Goal: Transaction & Acquisition: Purchase product/service

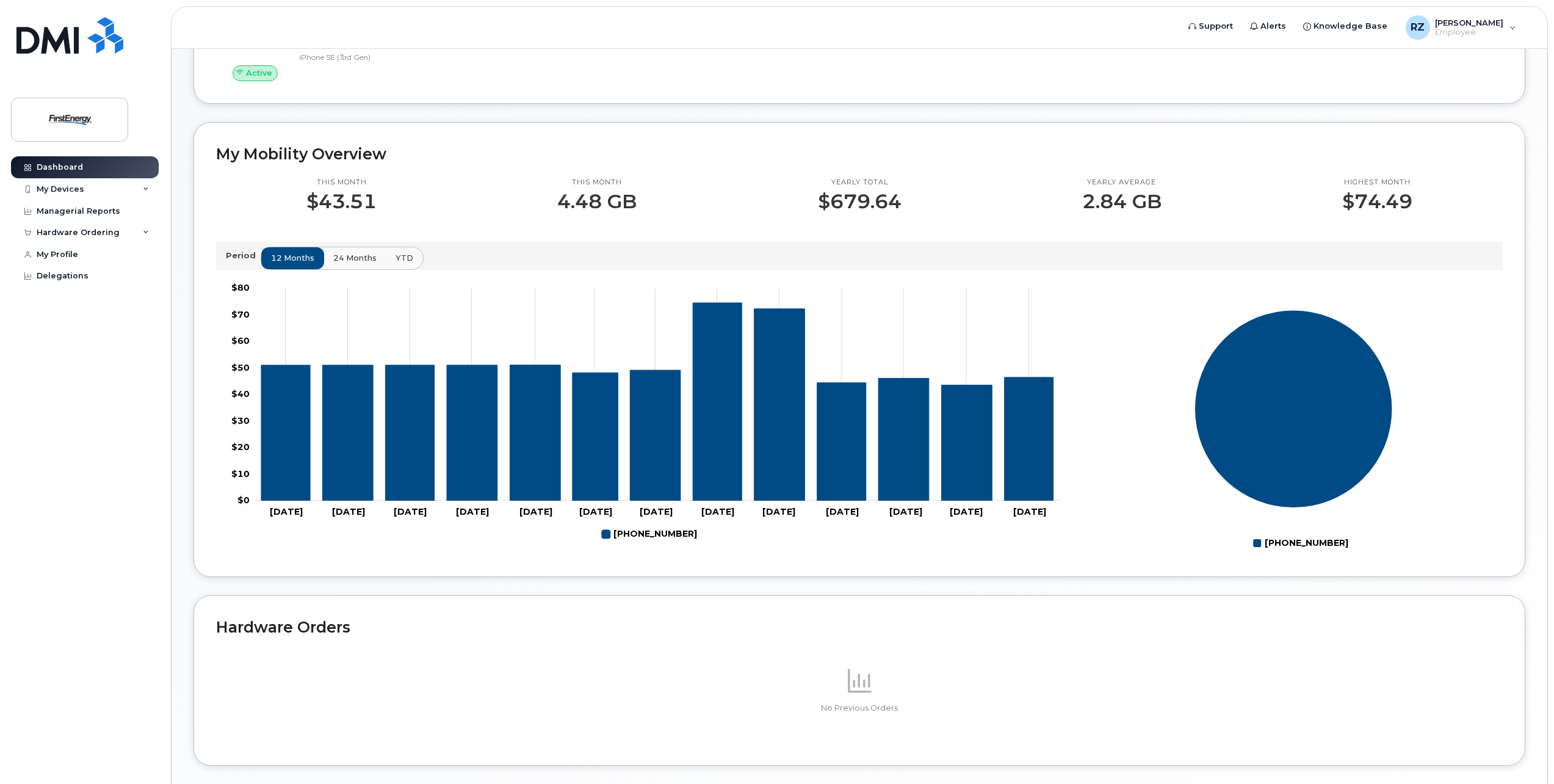
scroll to position [353, 0]
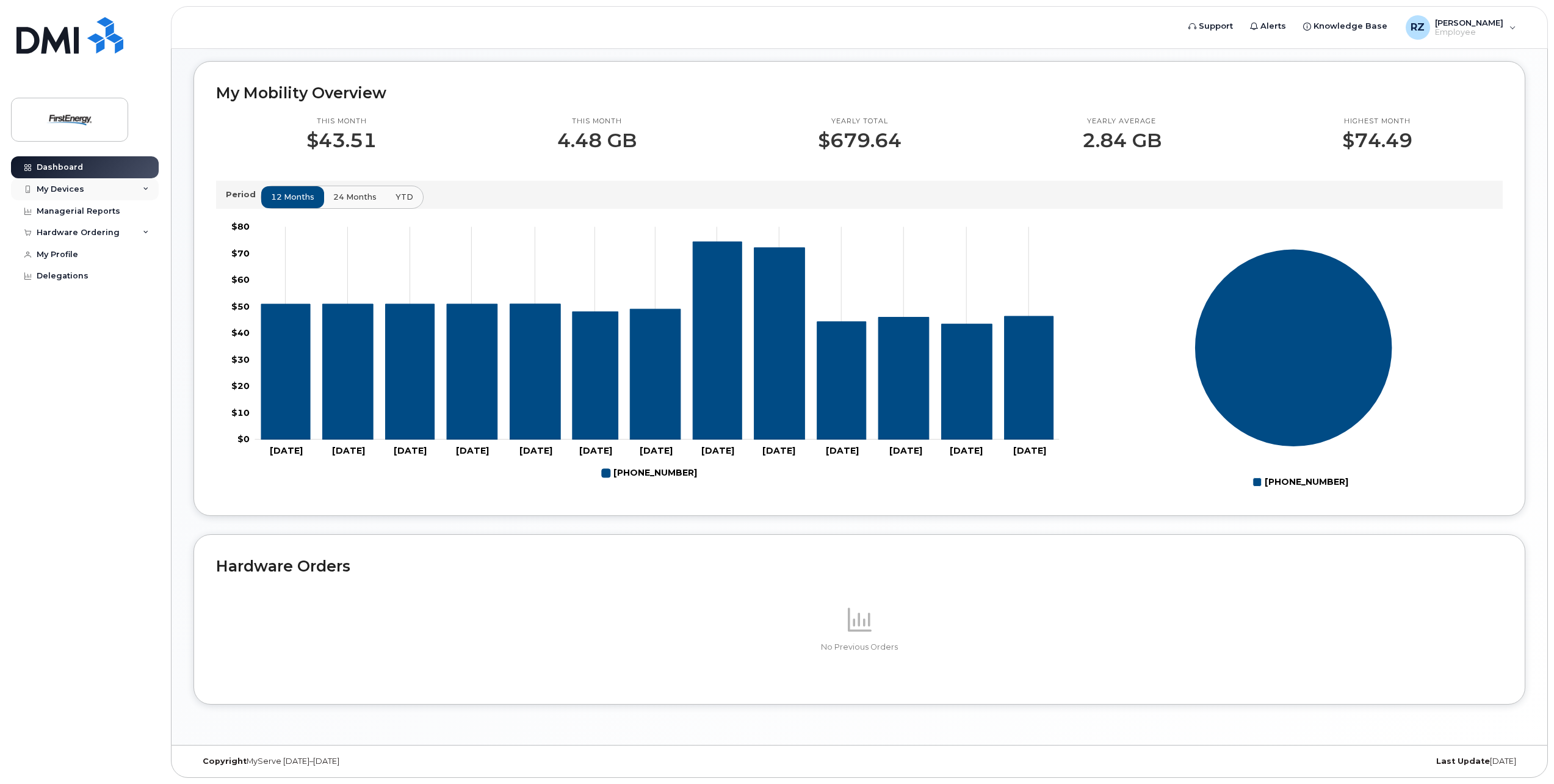
click at [77, 188] on div "My Devices" at bounding box center [61, 189] width 48 height 10
click at [100, 249] on div "([PERSON_NAME])" at bounding box center [111, 246] width 74 height 11
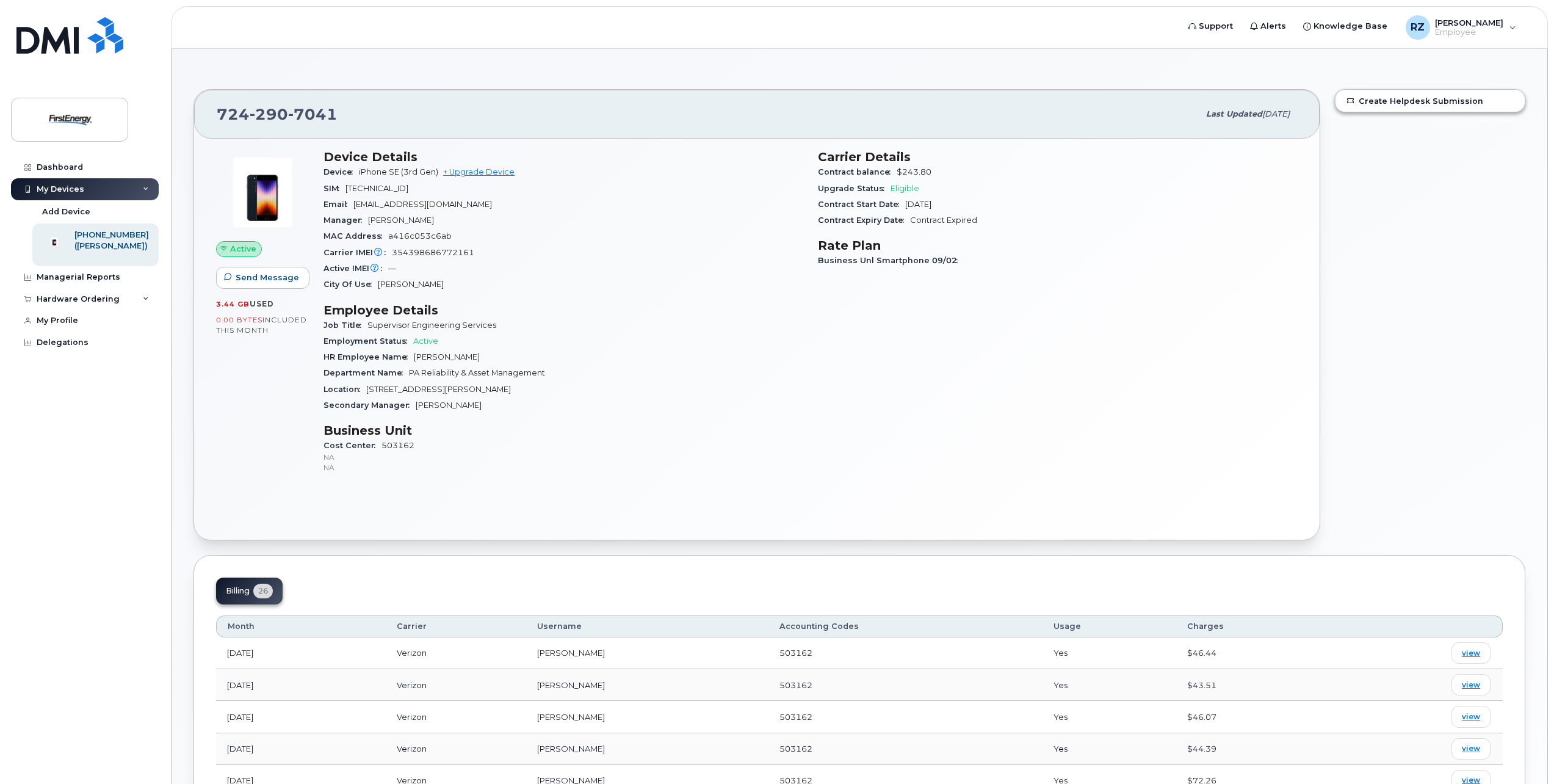
click at [1401, 305] on div "Create Helpdesk Submission" at bounding box center [1430, 315] width 205 height 466
click at [501, 170] on link "+ Upgrade Device" at bounding box center [479, 172] width 71 height 9
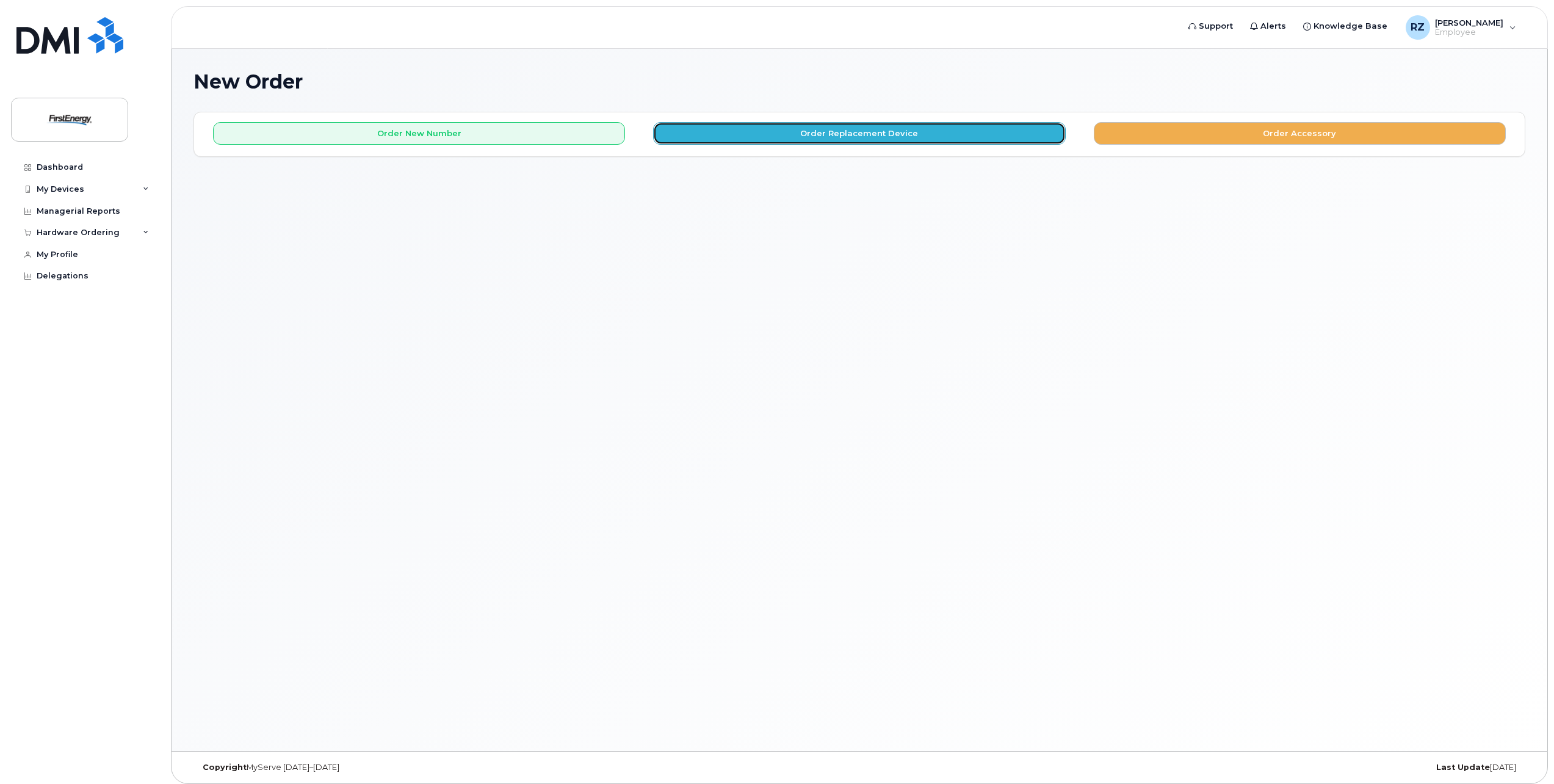
click at [946, 133] on button "Order Replacement Device" at bounding box center [859, 133] width 412 height 23
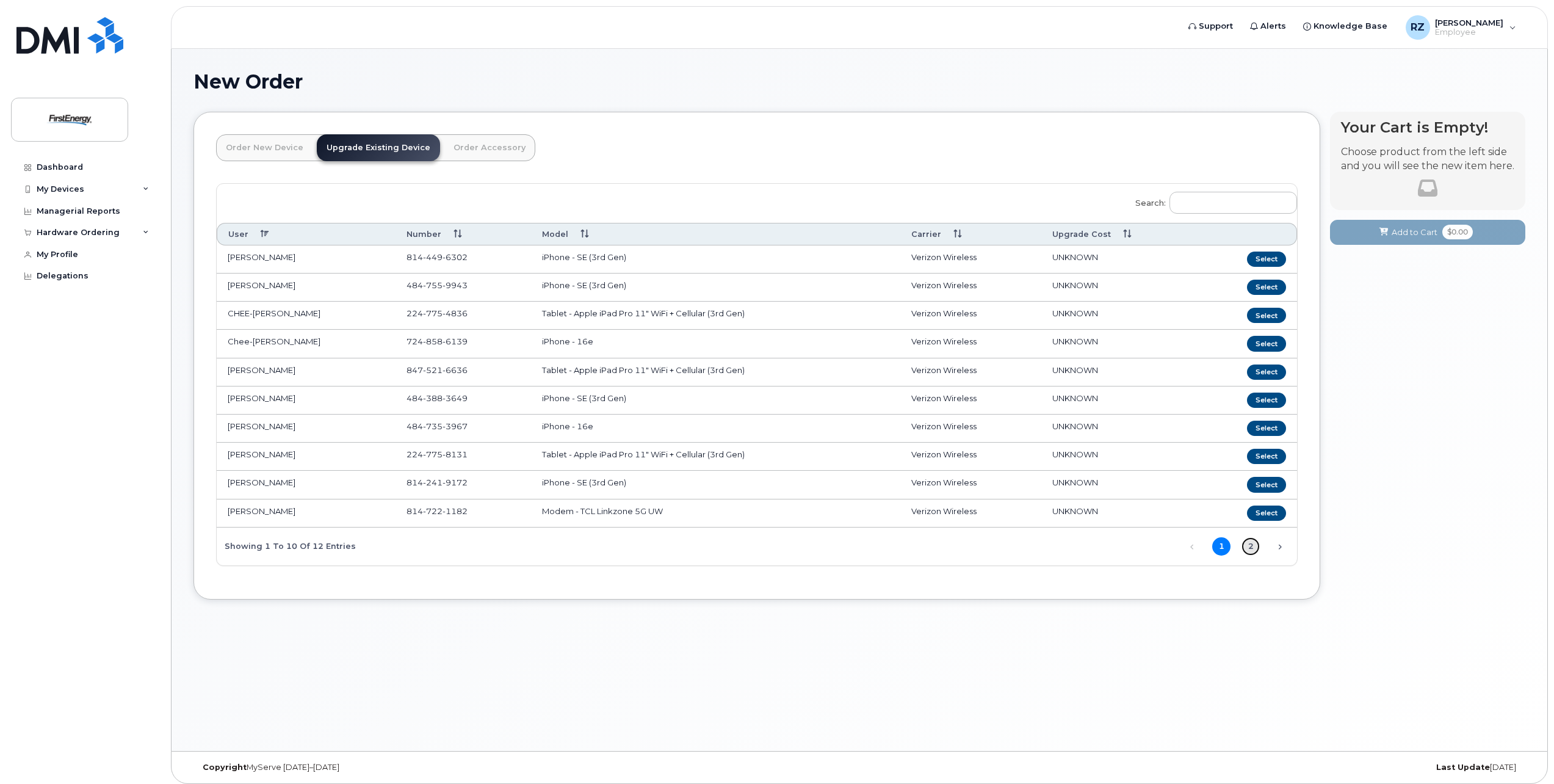
click at [1251, 548] on link "2" at bounding box center [1250, 546] width 18 height 18
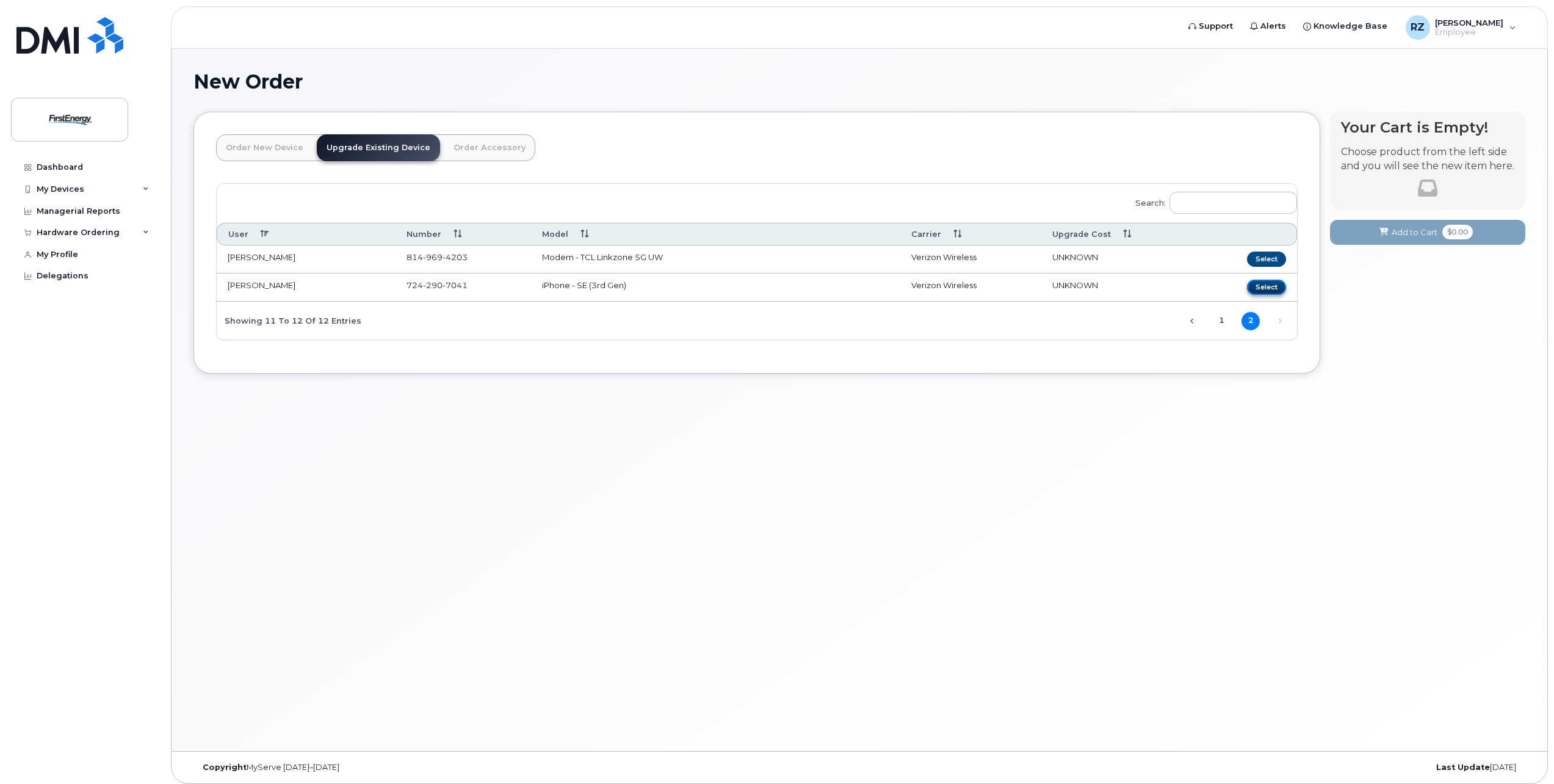
click at [1273, 285] on button "Select" at bounding box center [1266, 286] width 39 height 15
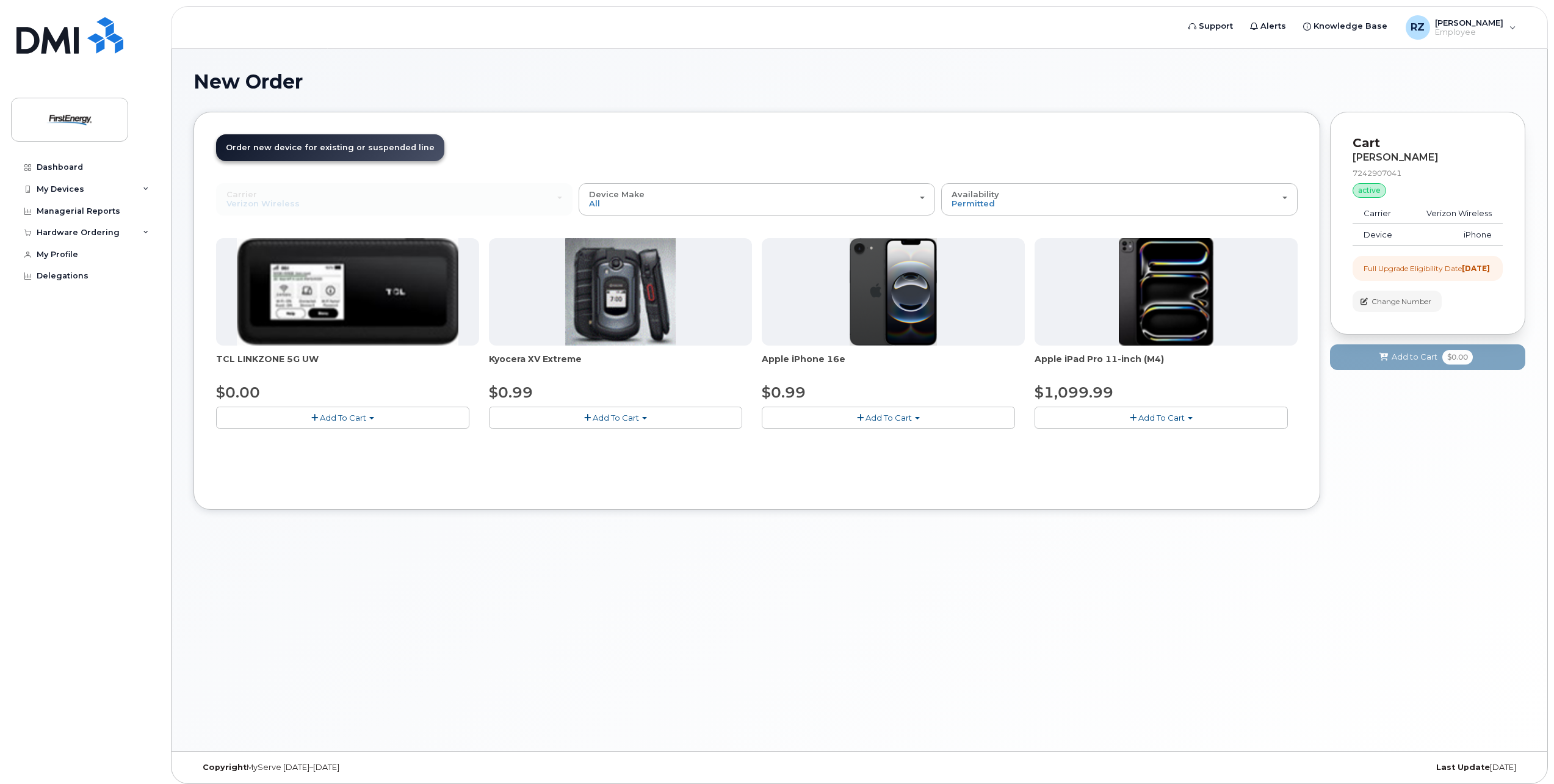
click at [901, 418] on span "Add To Cart" at bounding box center [888, 417] width 46 height 10
click at [857, 441] on link "$0.99 - 2 Year Upgrade" at bounding box center [824, 440] width 117 height 15
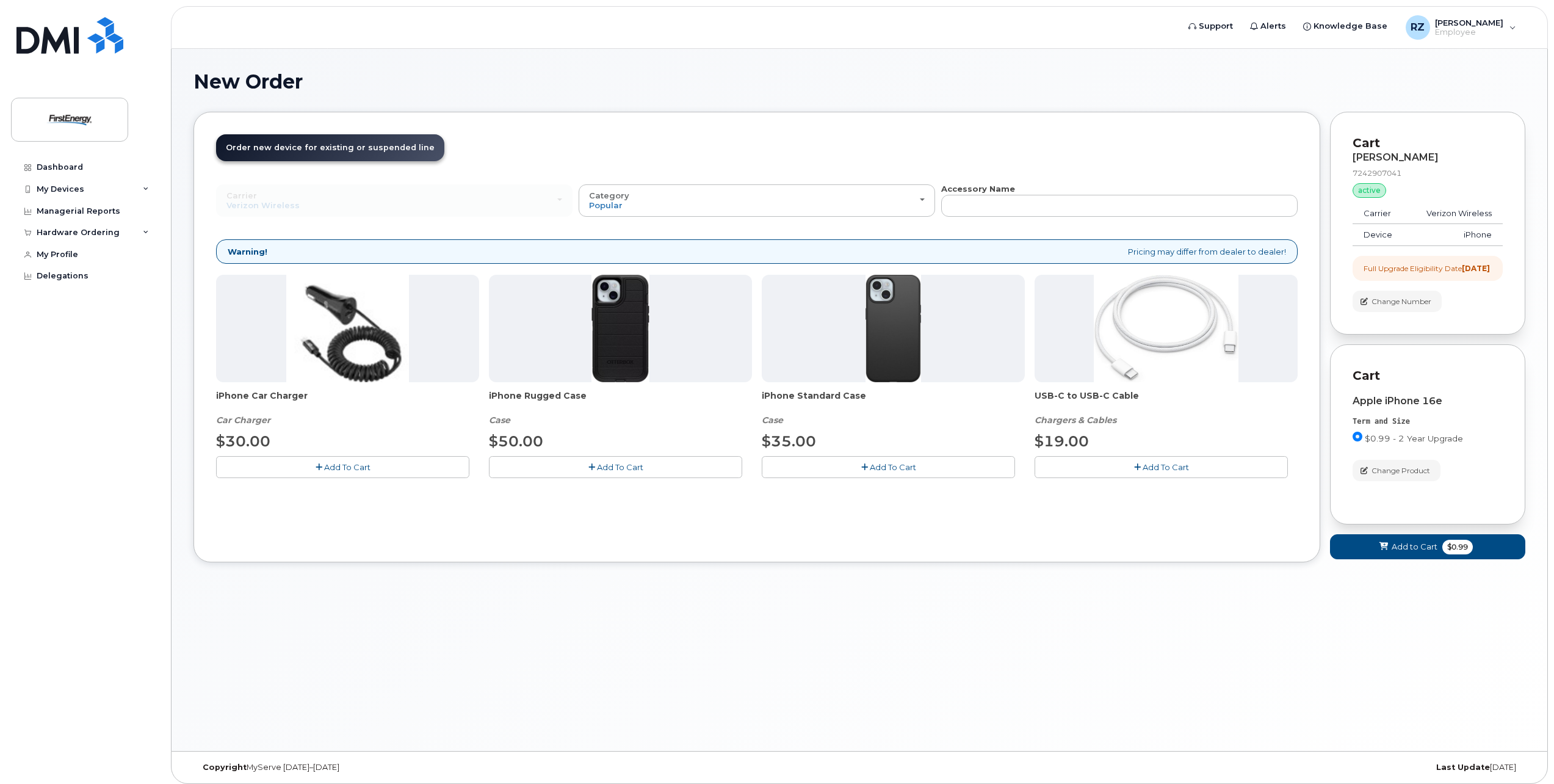
click at [1131, 472] on button "Add To Cart" at bounding box center [1161, 467] width 253 height 22
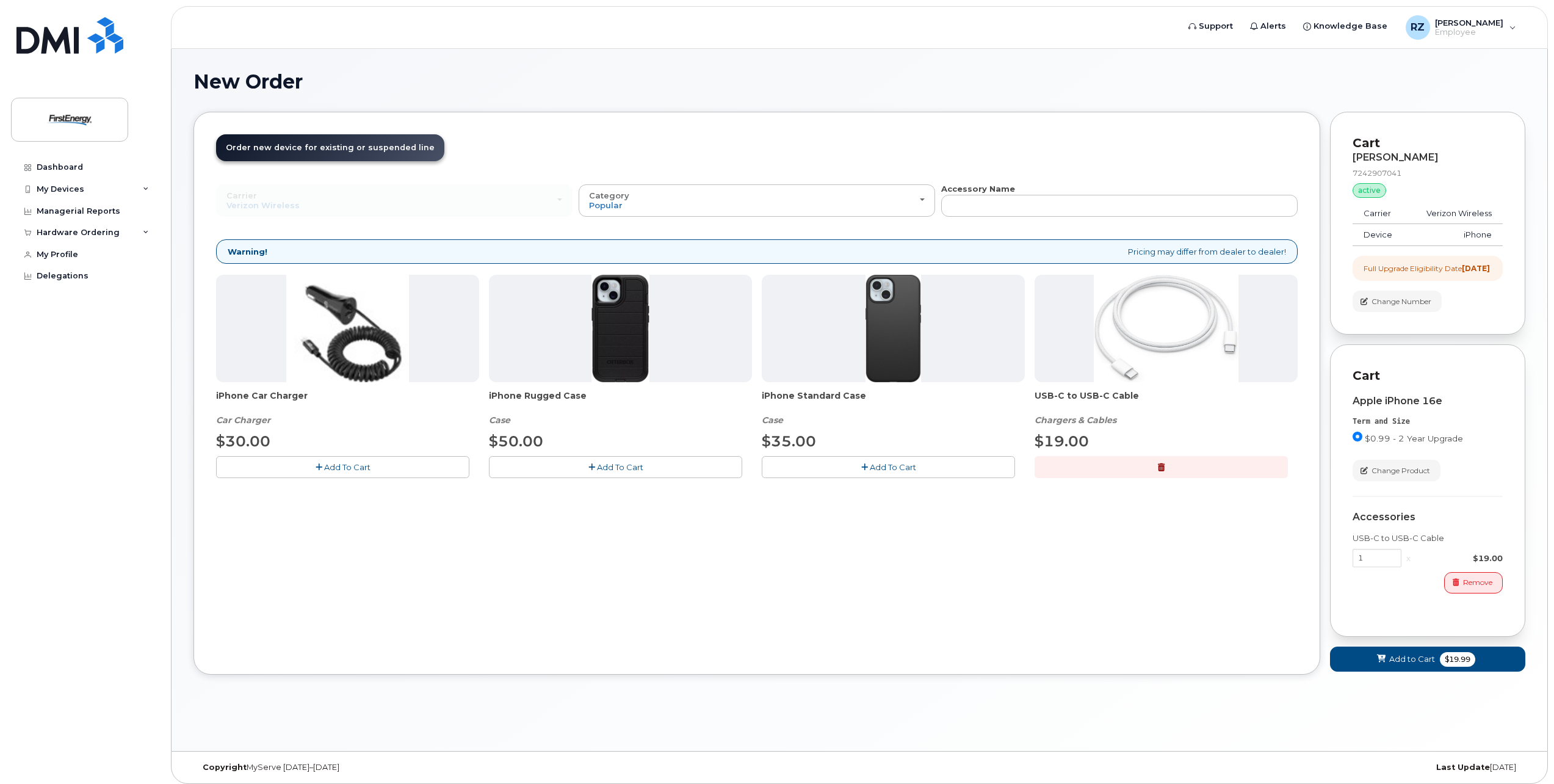
click at [972, 467] on button "Add To Cart" at bounding box center [888, 467] width 253 height 22
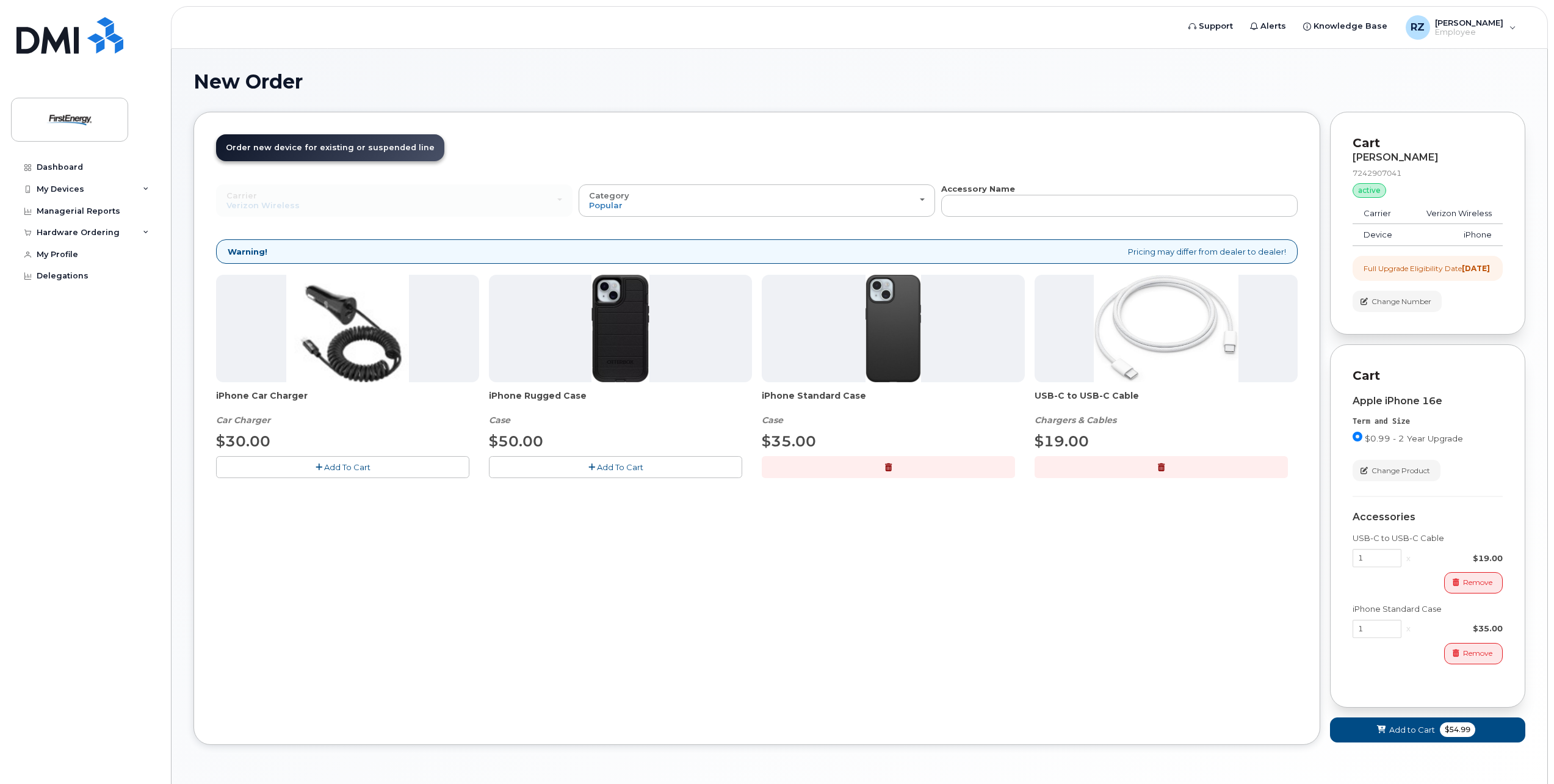
click at [404, 463] on button "Add To Cart" at bounding box center [342, 467] width 253 height 22
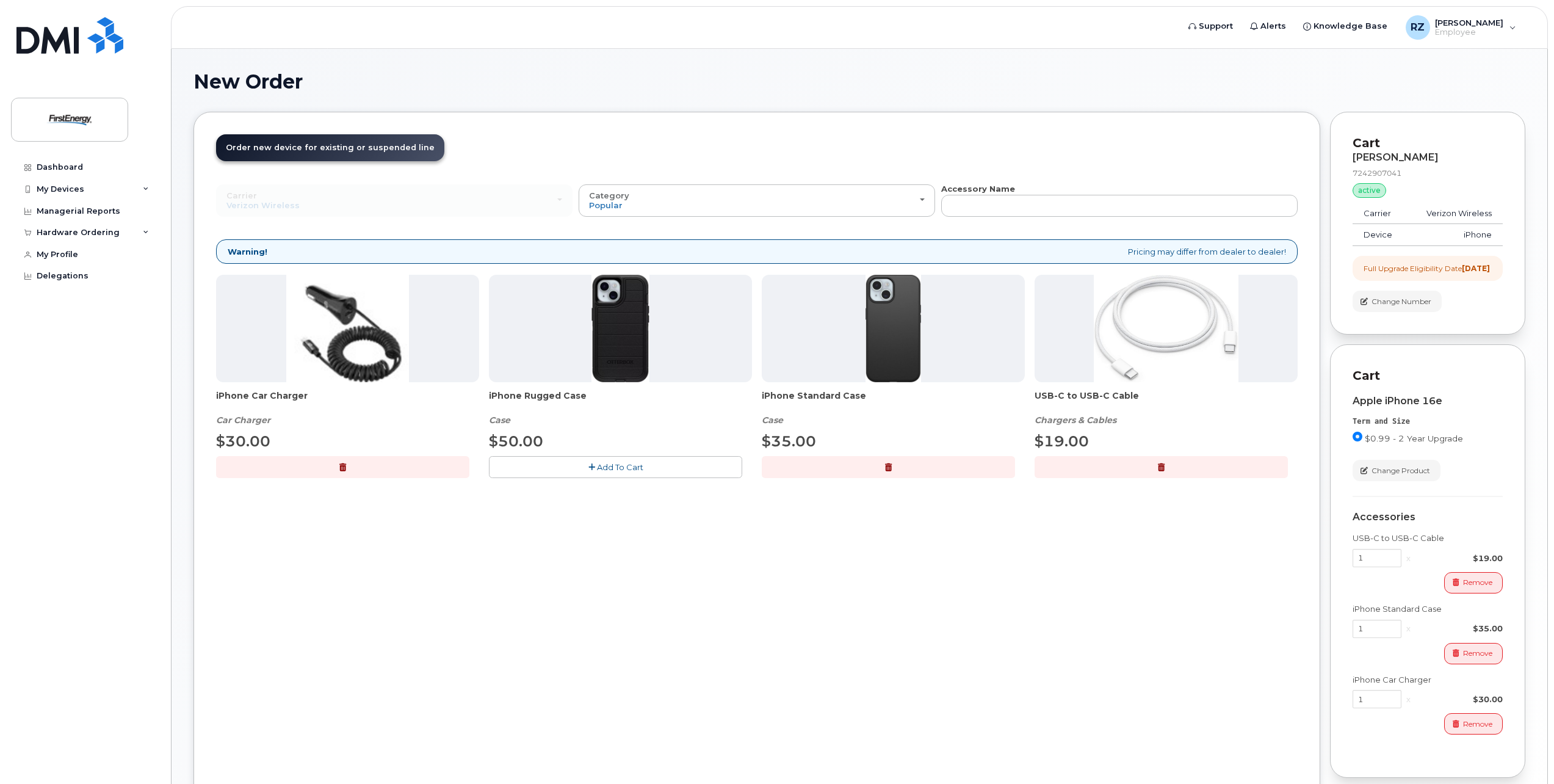
click at [383, 466] on button "button" at bounding box center [342, 467] width 253 height 22
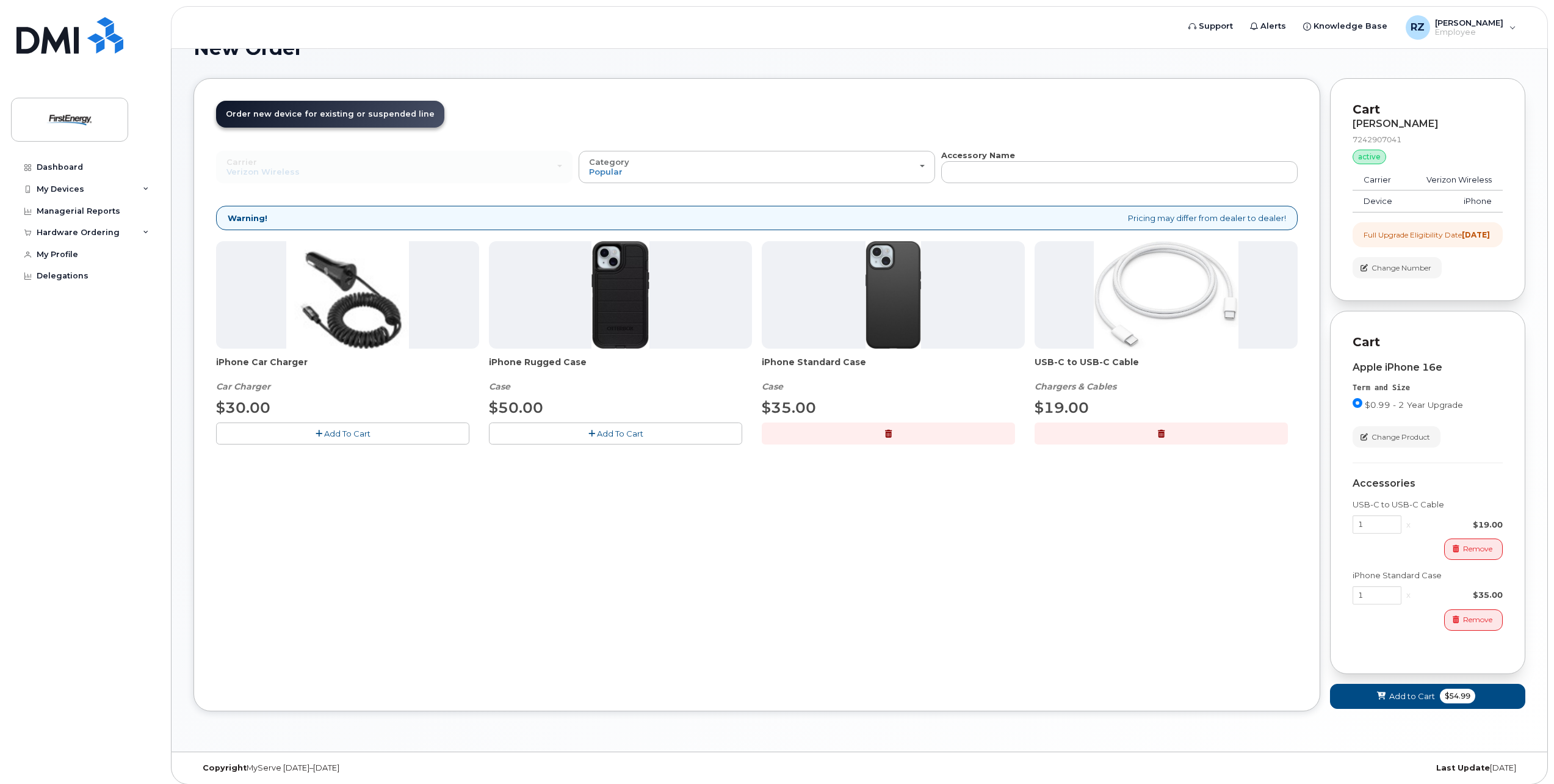
scroll to position [51, 0]
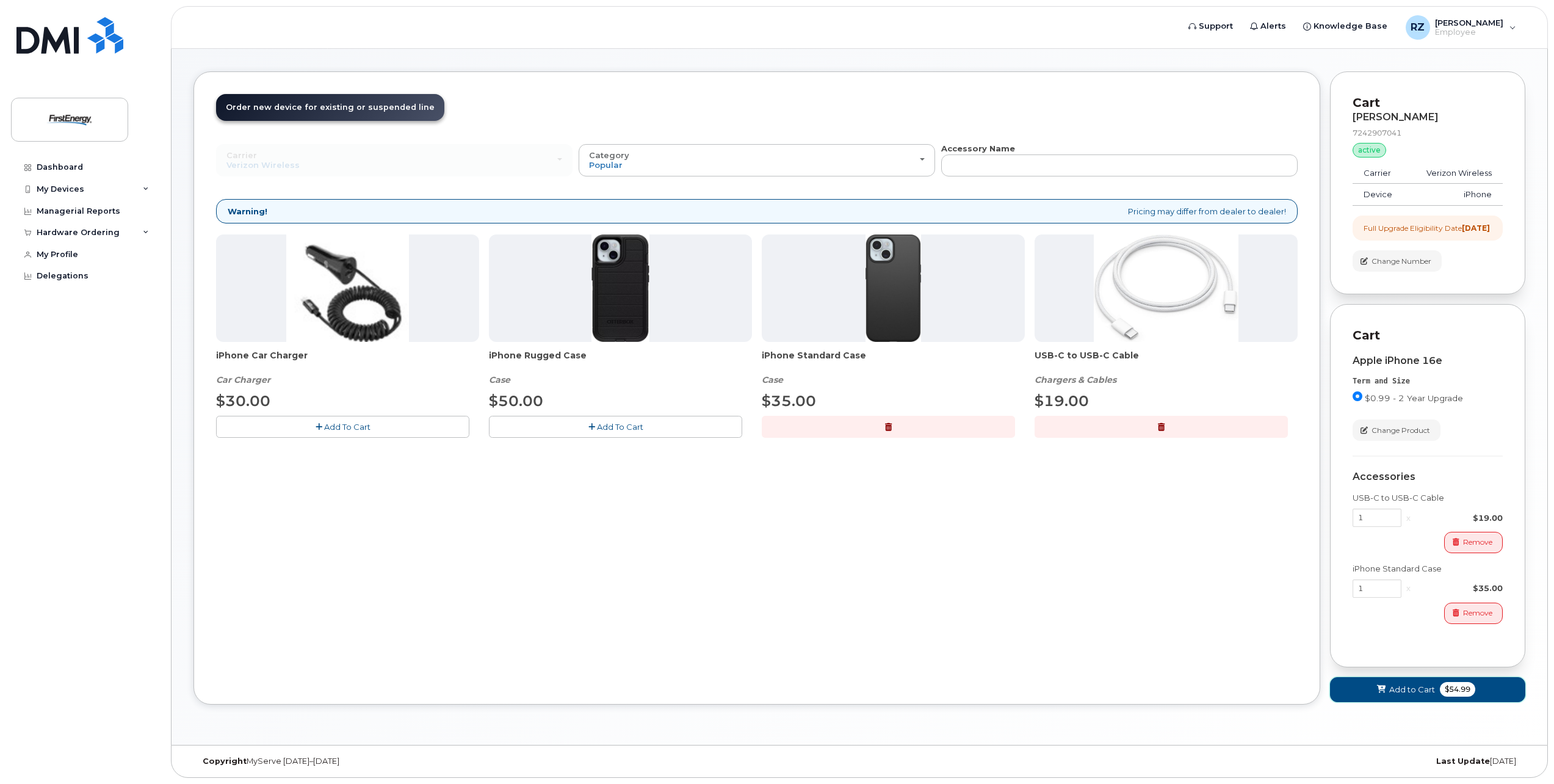
click at [1409, 686] on span "Add to Cart" at bounding box center [1412, 689] width 46 height 12
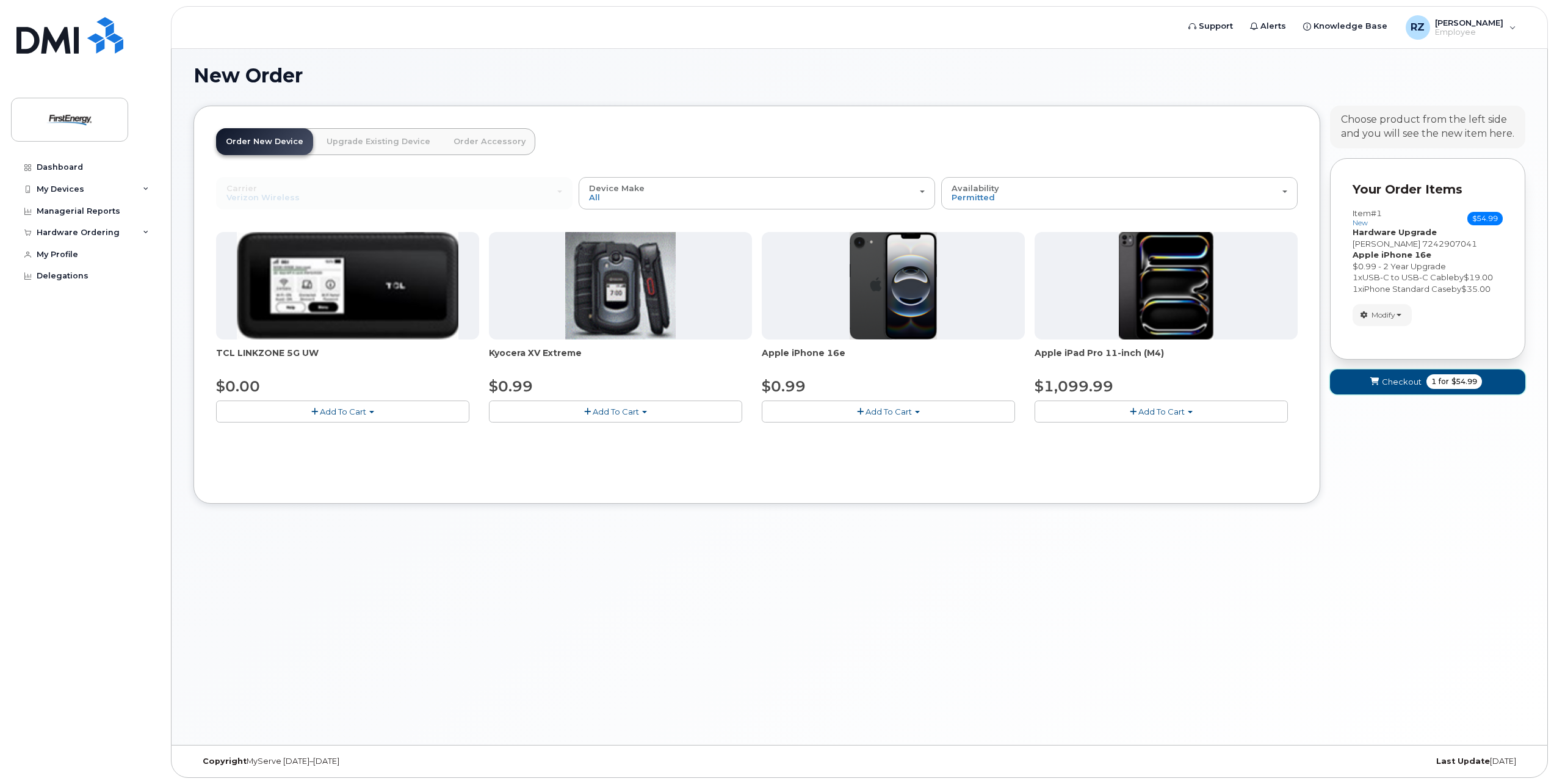
click at [1406, 381] on span "Checkout" at bounding box center [1402, 381] width 40 height 12
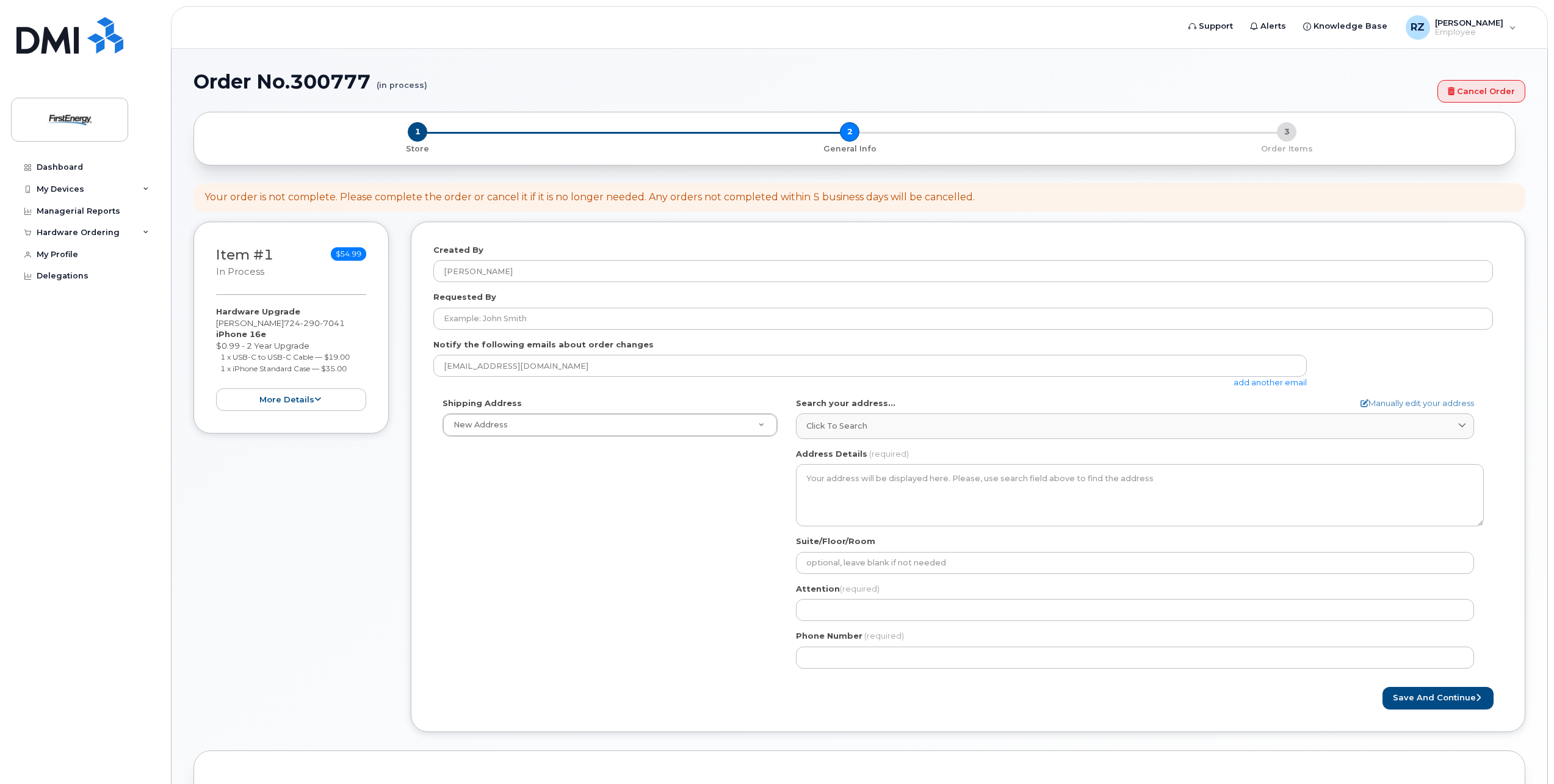
select select
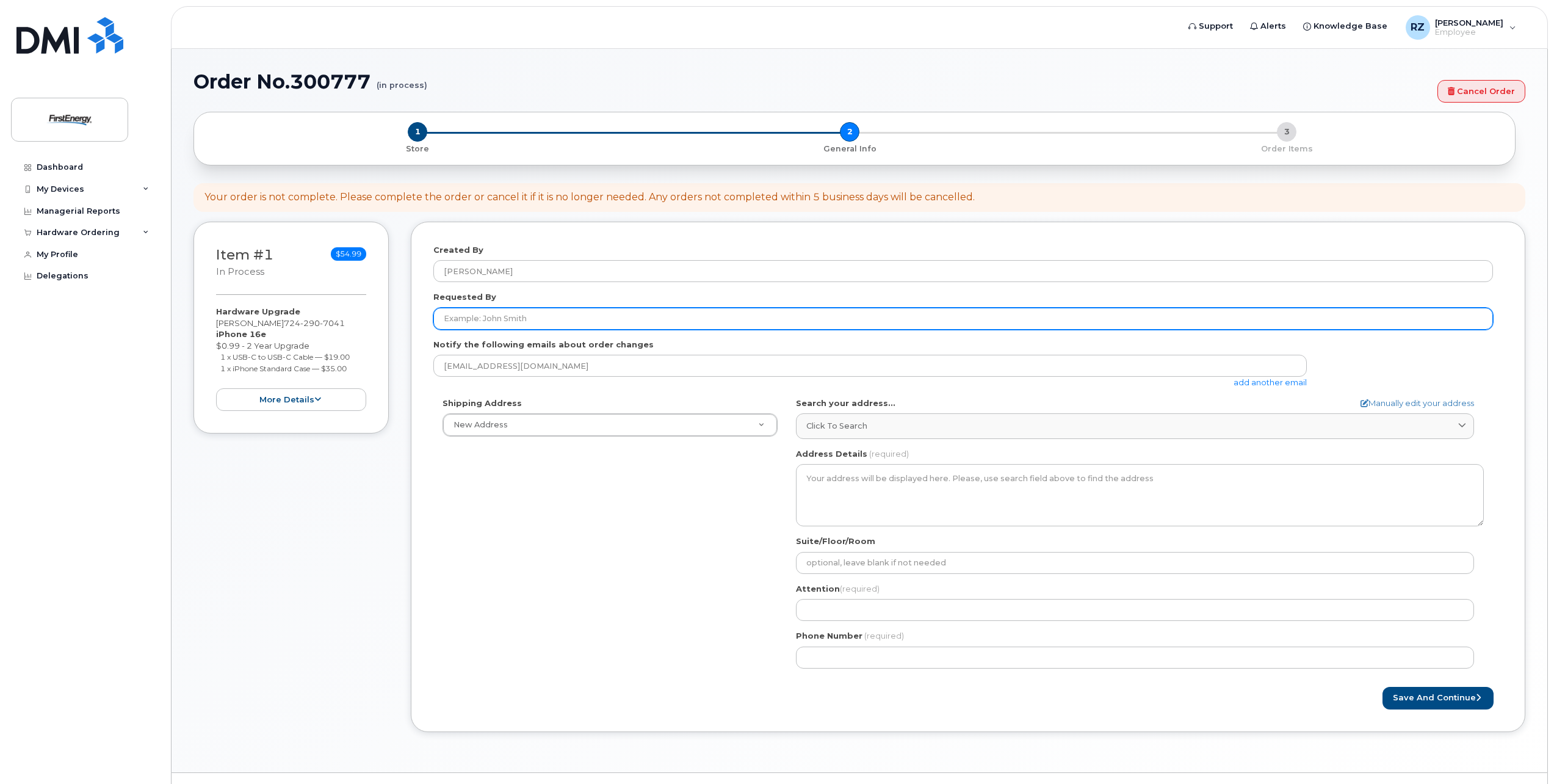
click at [540, 320] on input "Requested By" at bounding box center [963, 319] width 1060 height 22
type input "r"
type input "[PERSON_NAME]"
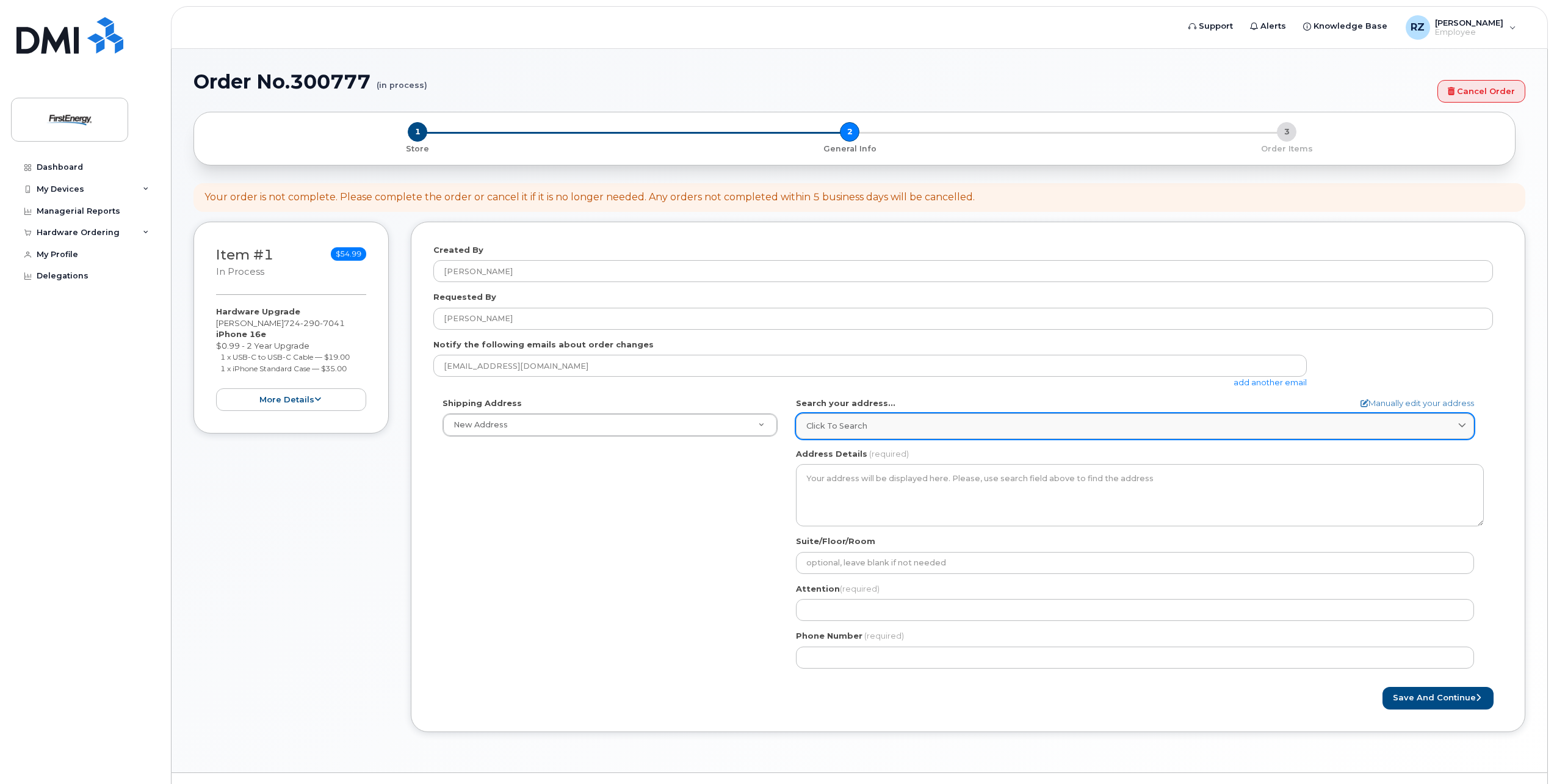
click at [880, 426] on div "Click to search" at bounding box center [1136, 425] width 658 height 12
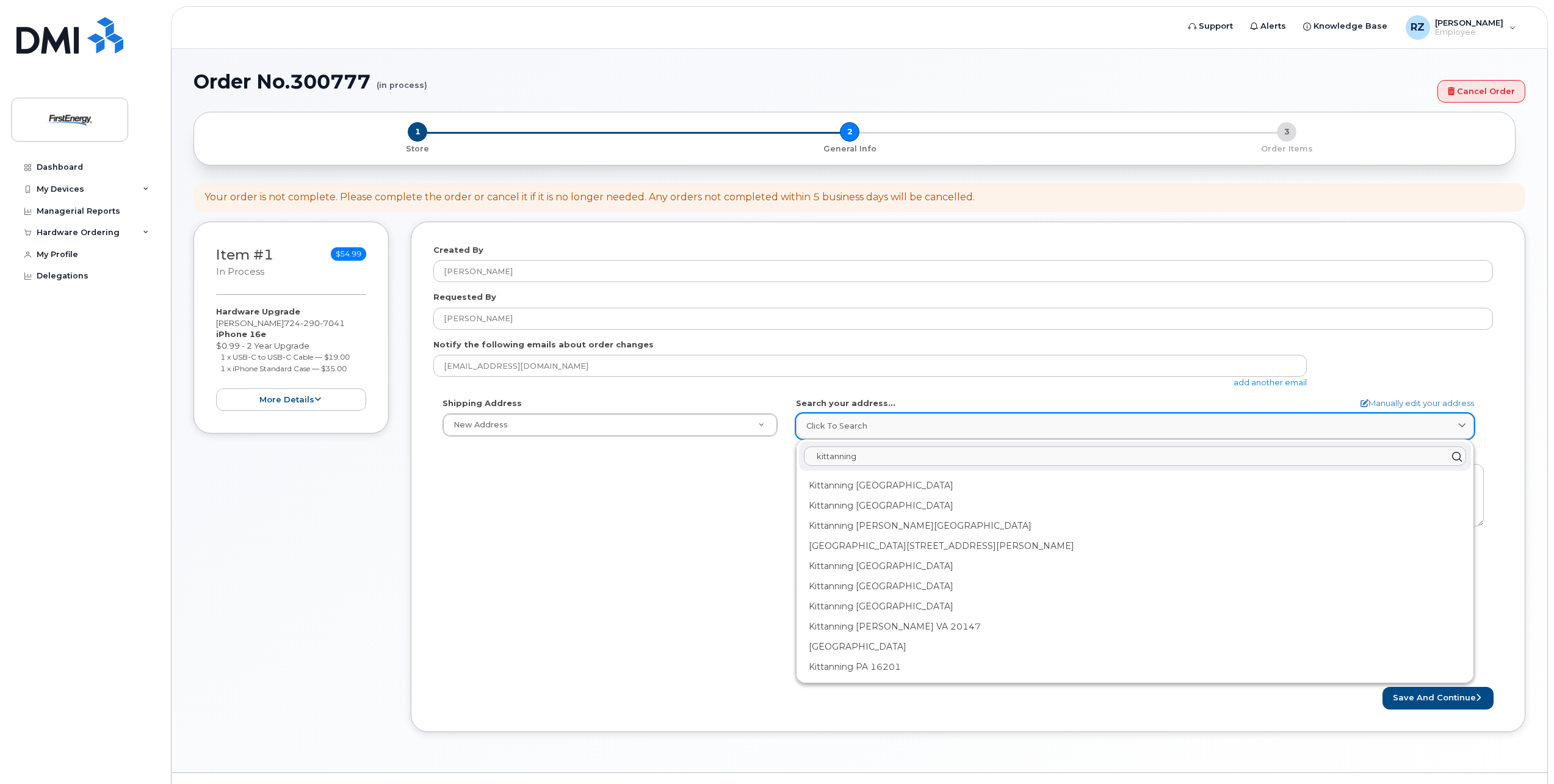
drag, startPoint x: 895, startPoint y: 433, endPoint x: 875, endPoint y: 437, distance: 20.4
click at [875, 437] on link "Click to search" at bounding box center [1135, 425] width 679 height 25
drag, startPoint x: 873, startPoint y: 452, endPoint x: 790, endPoint y: 464, distance: 83.9
click at [793, 464] on div "AB Search your address... Manually edit your address Click to search kittanning…" at bounding box center [1140, 537] width 707 height 280
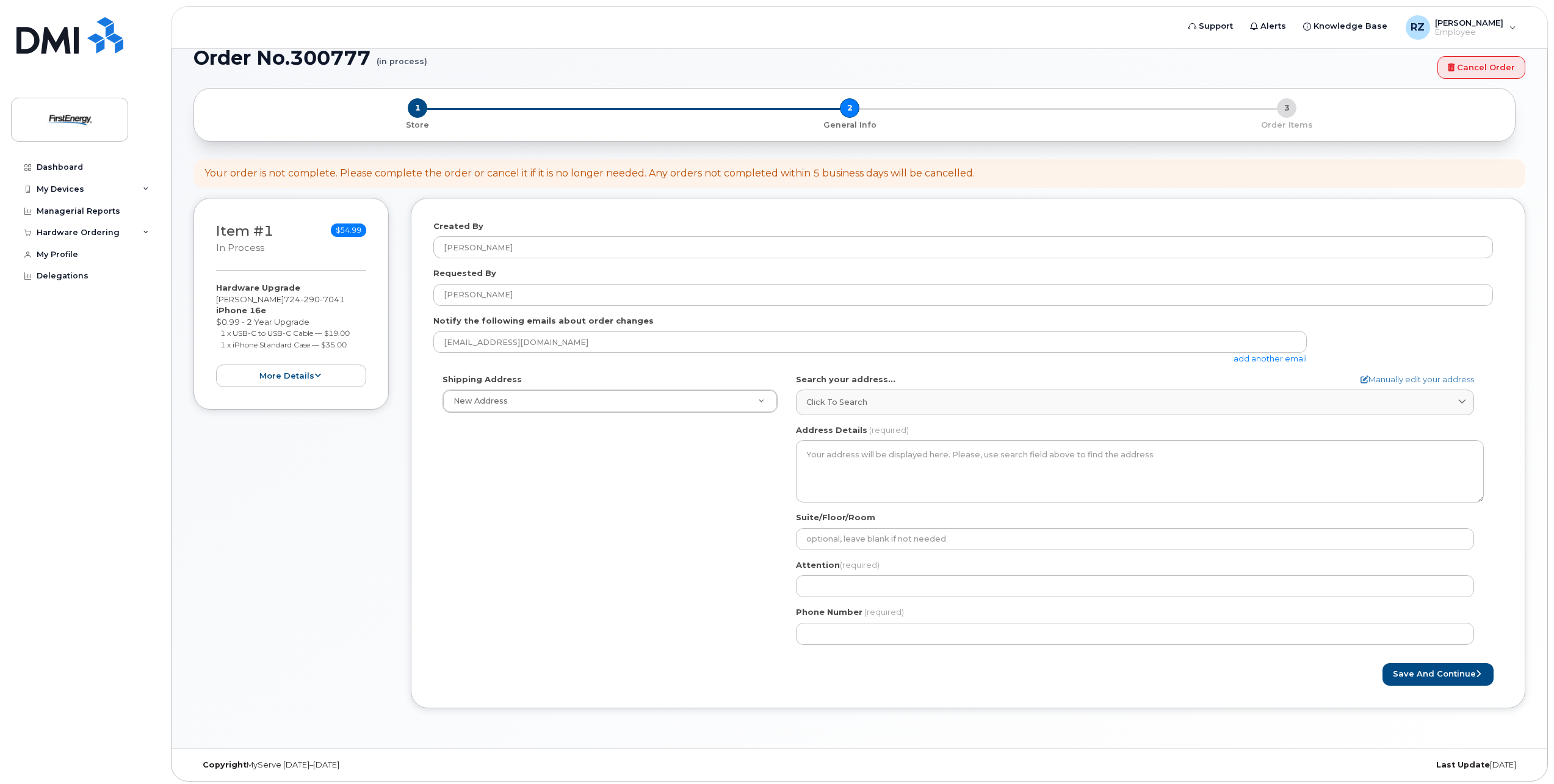
scroll to position [27, 0]
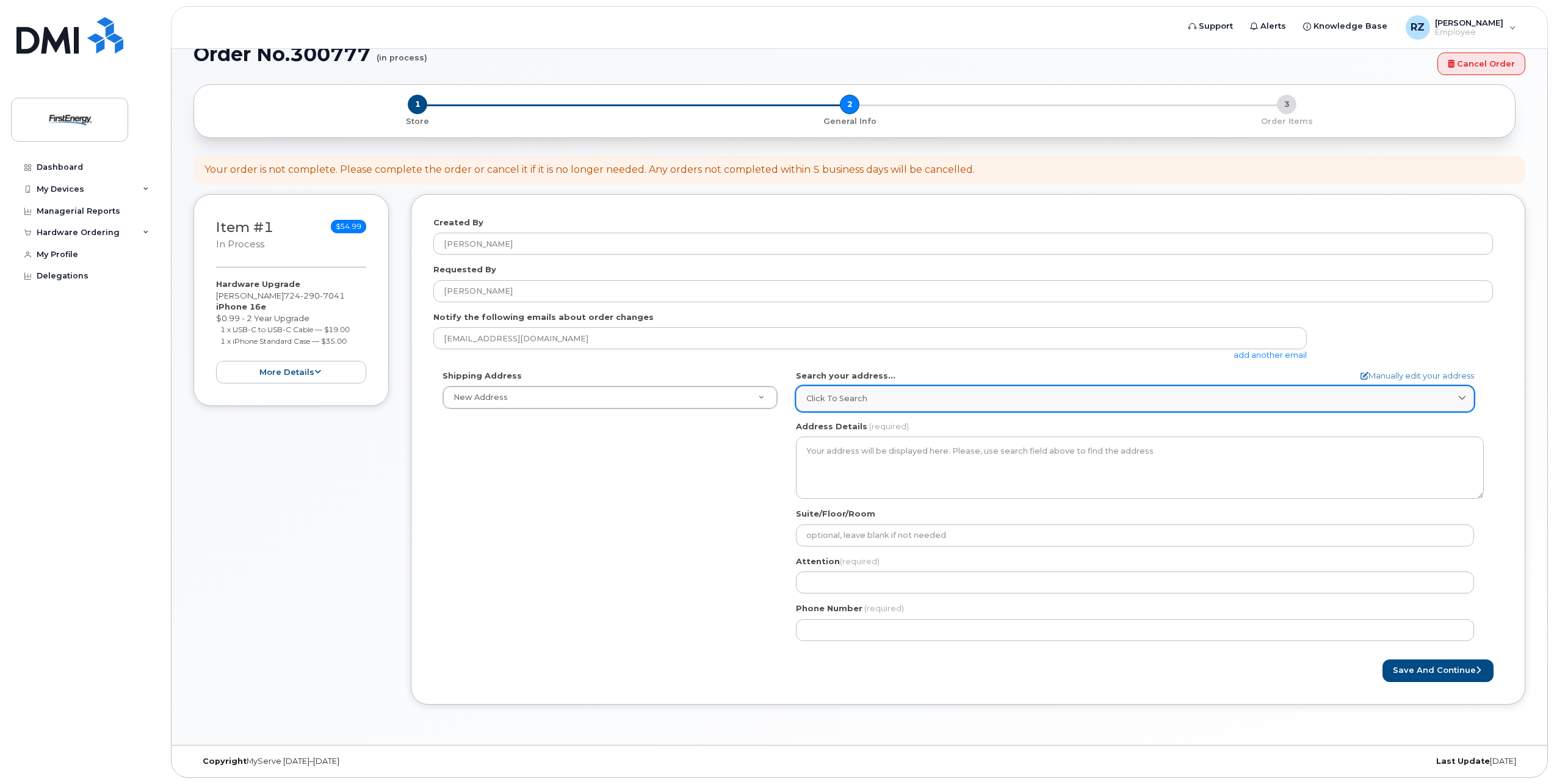
click at [876, 406] on link "Click to search" at bounding box center [1135, 398] width 679 height 25
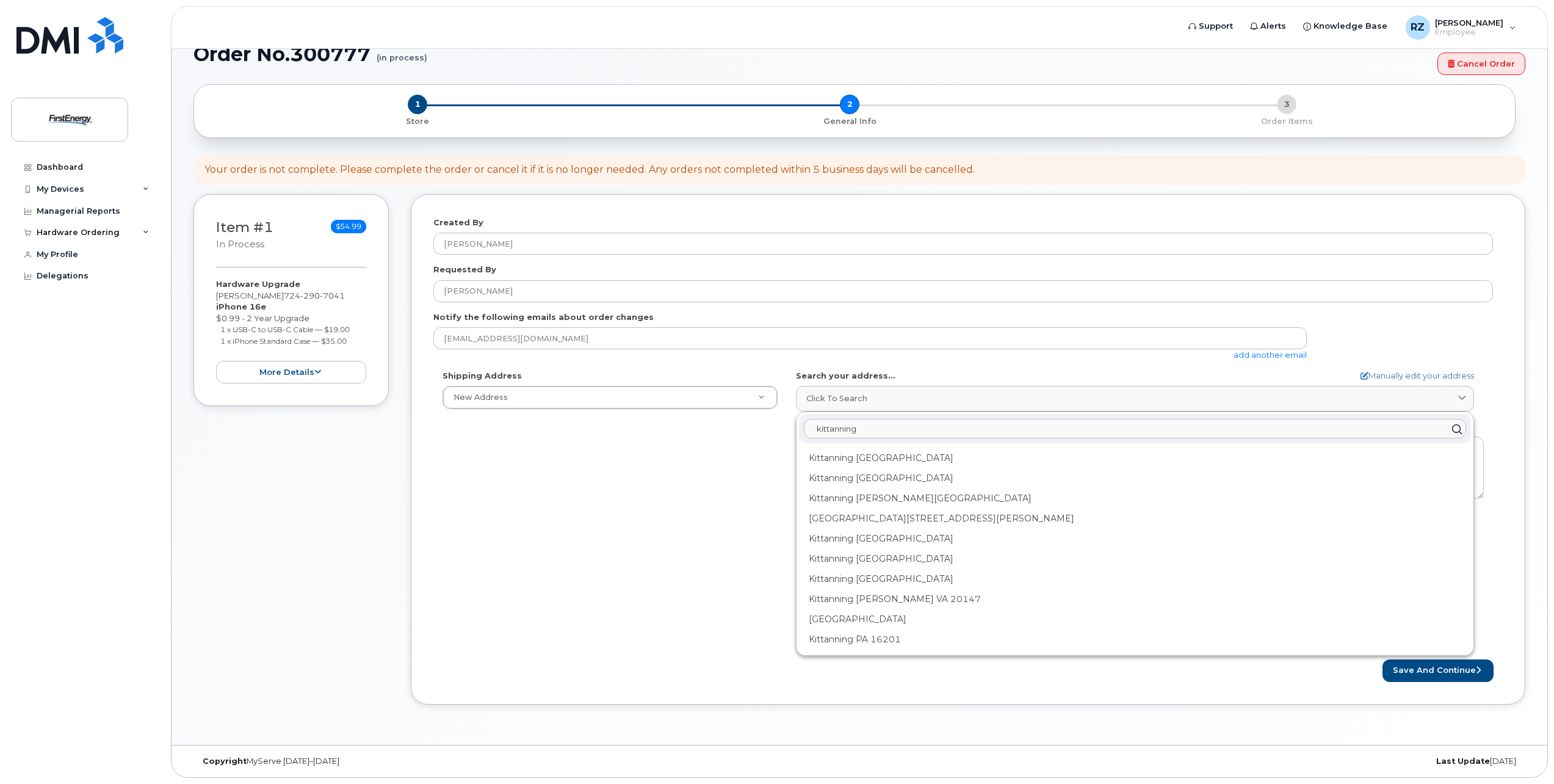
click at [875, 425] on input "kittanning" at bounding box center [1135, 429] width 662 height 20
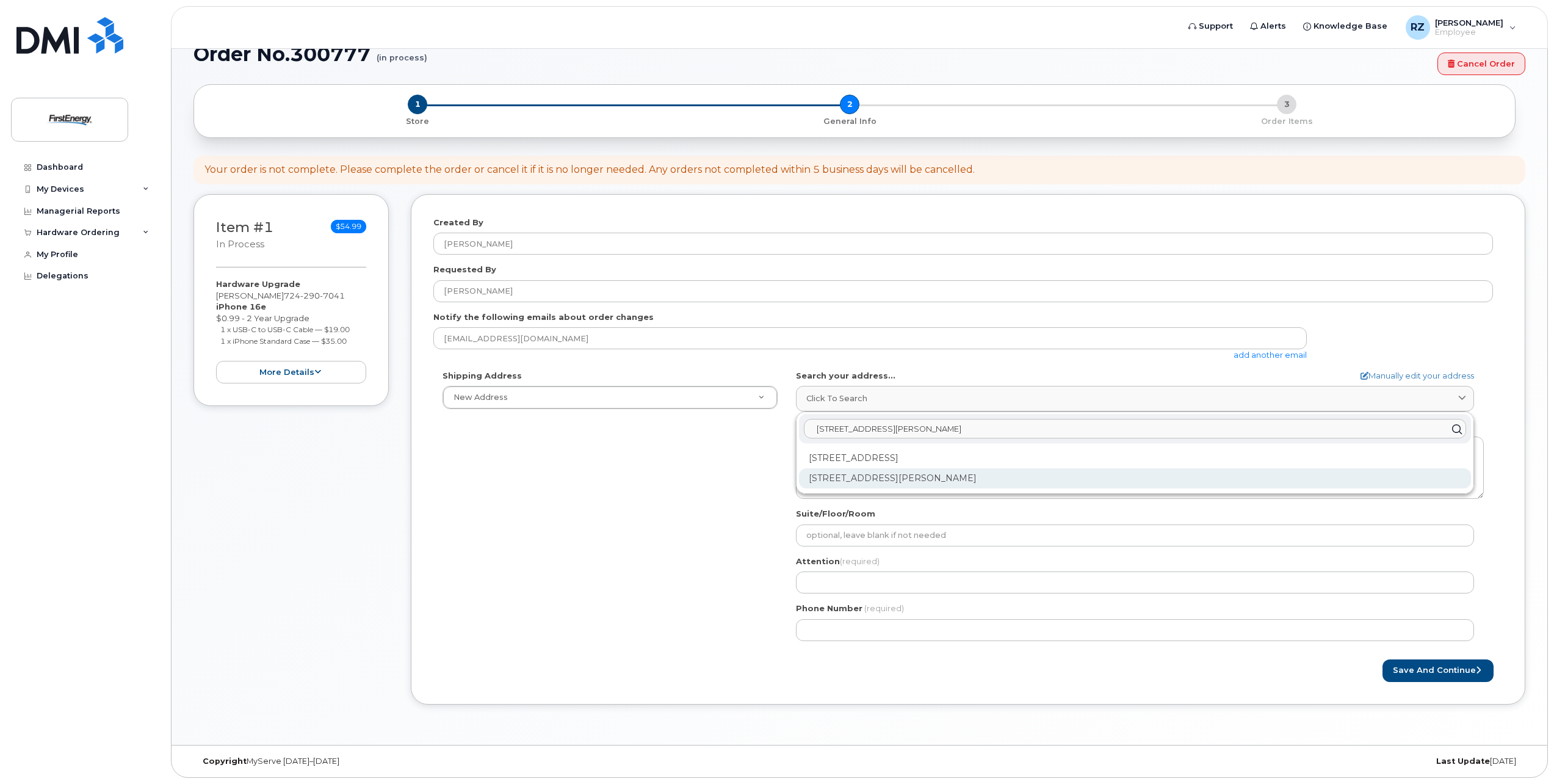
type input "109A Briar Hill Rd"
click at [937, 482] on div "109 Briar Hill Rd #A Kittanning PA 16201-8913" at bounding box center [1135, 478] width 672 height 20
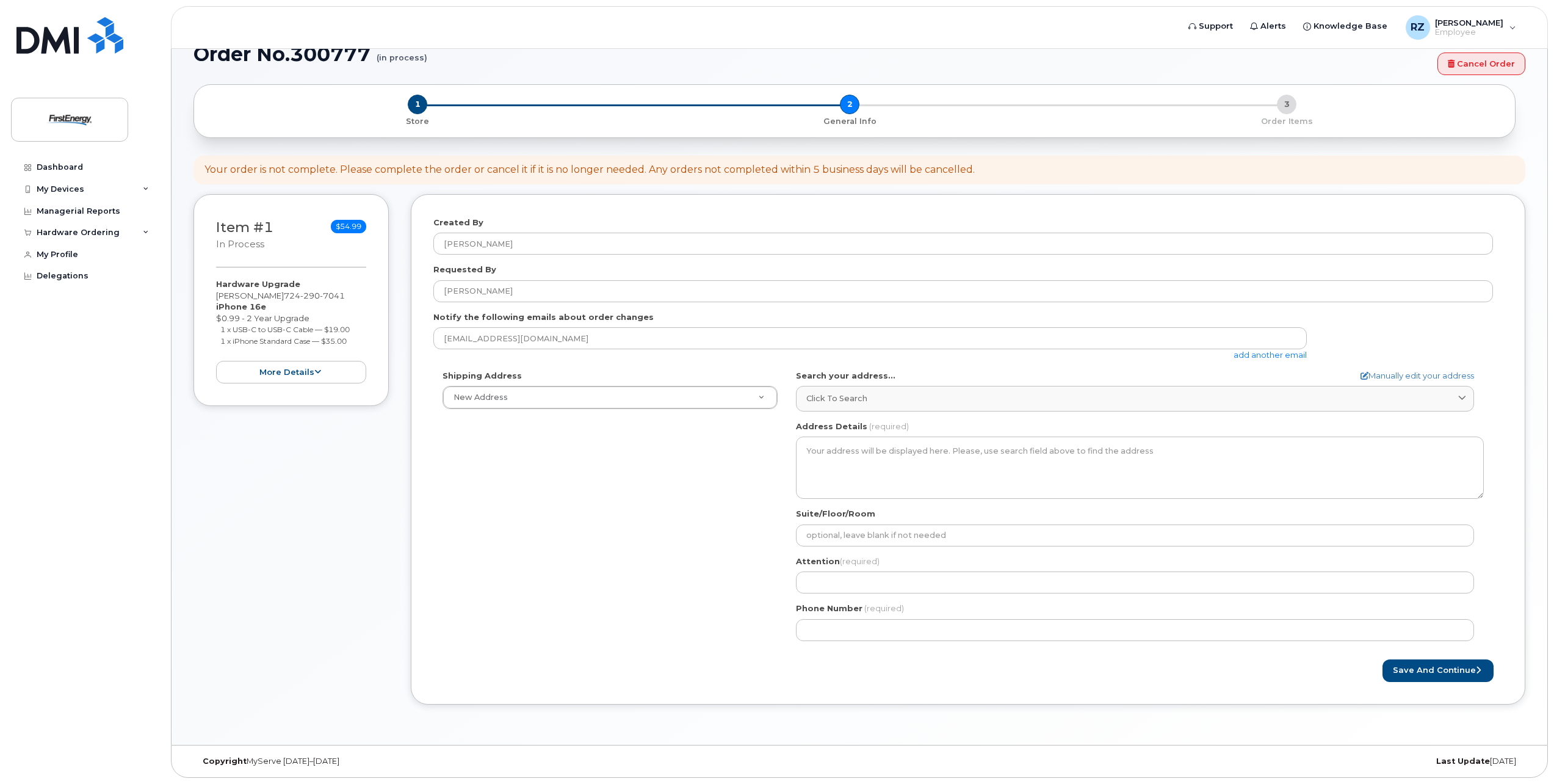
select select
type textarea "109 Briar Hill Rd #A KITTANNING PA 16201-8913 UNITED STATES"
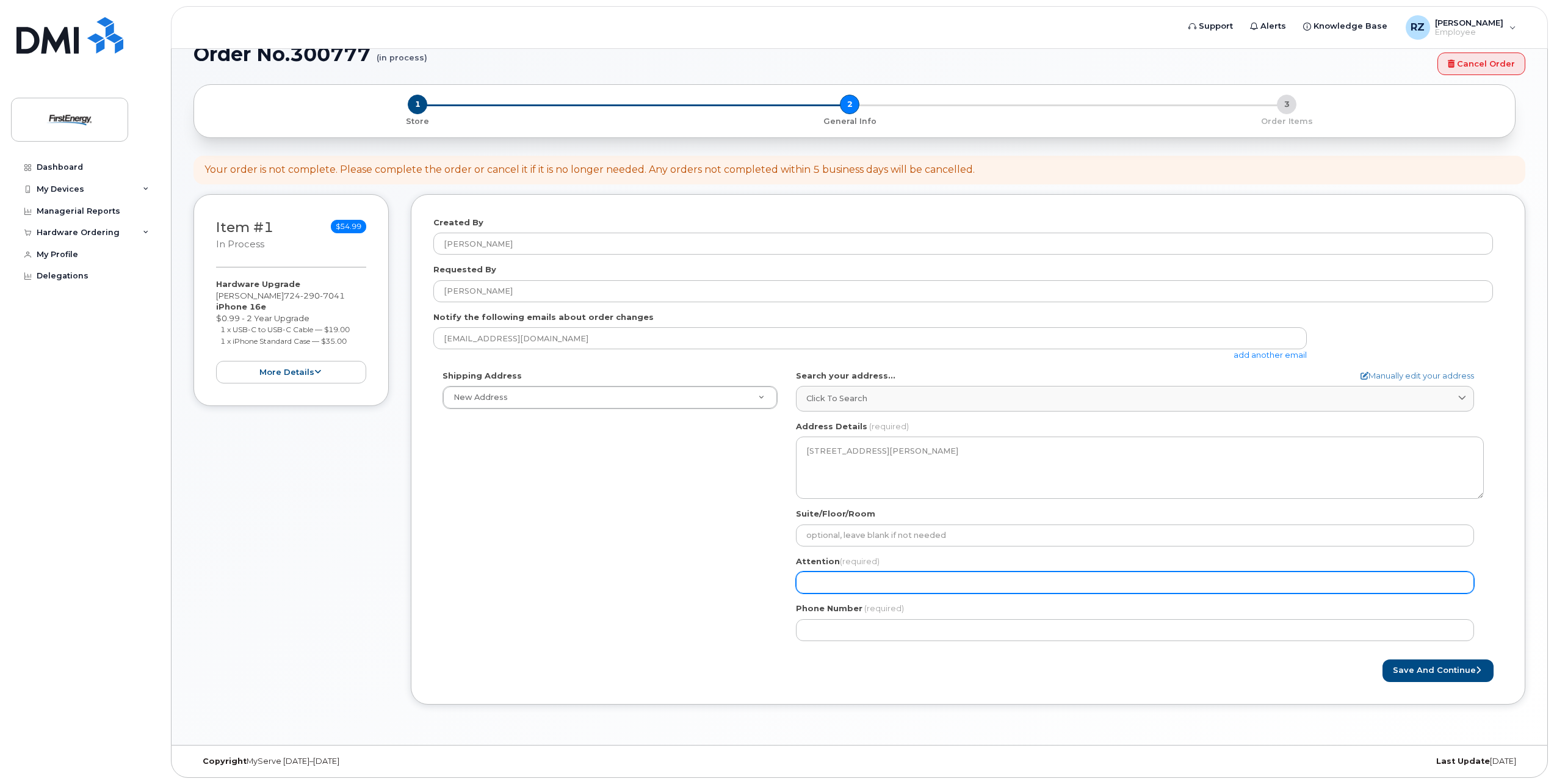
click at [856, 588] on input "Attention (required)" at bounding box center [1135, 582] width 679 height 22
select select
type input "Z"
select select
type input "Za"
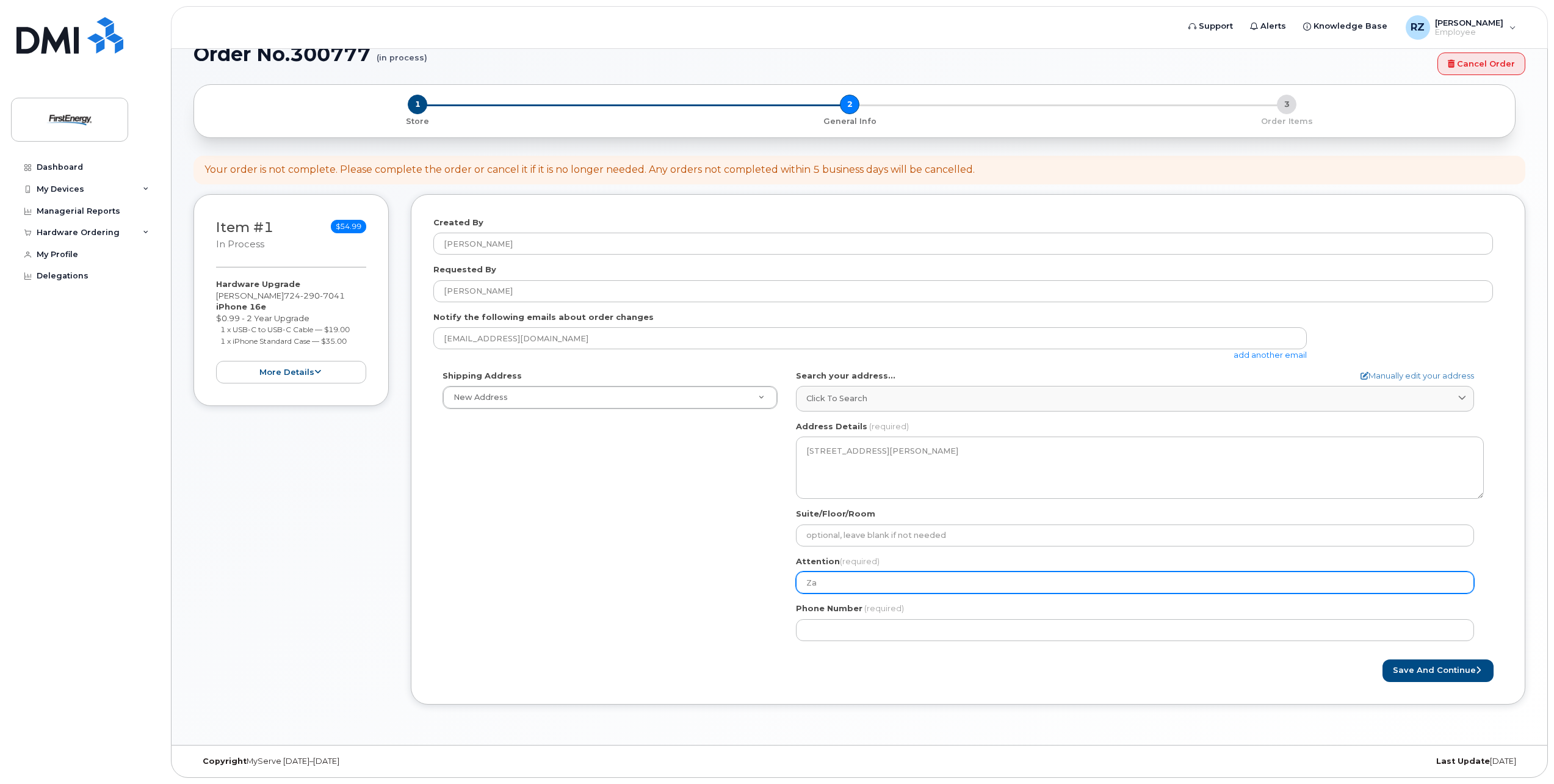
select select
type input "Zah"
select select
type input "Zahc"
select select
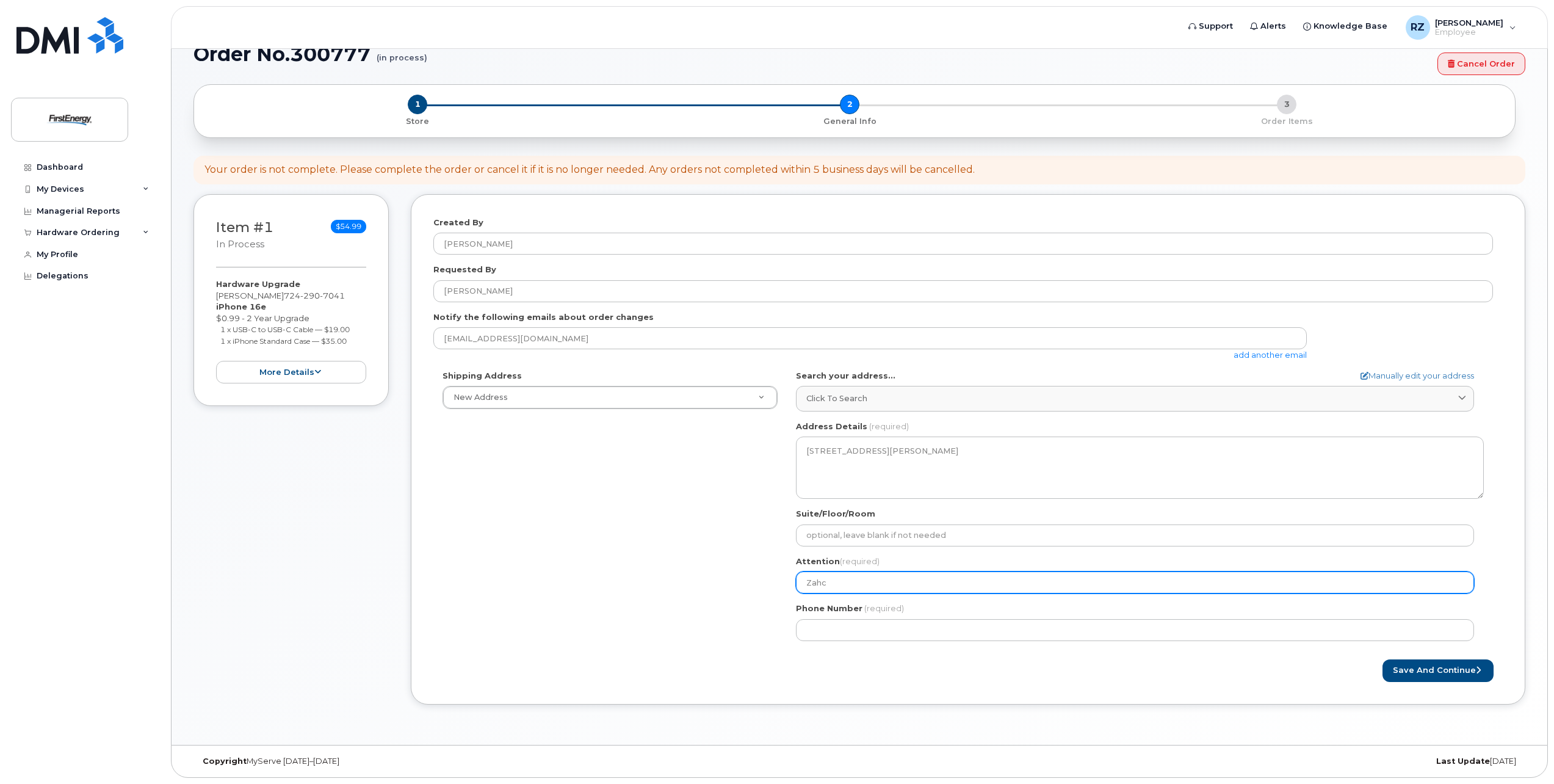
type input "Zah"
select select
type input "Za"
select select
type input "Zac"
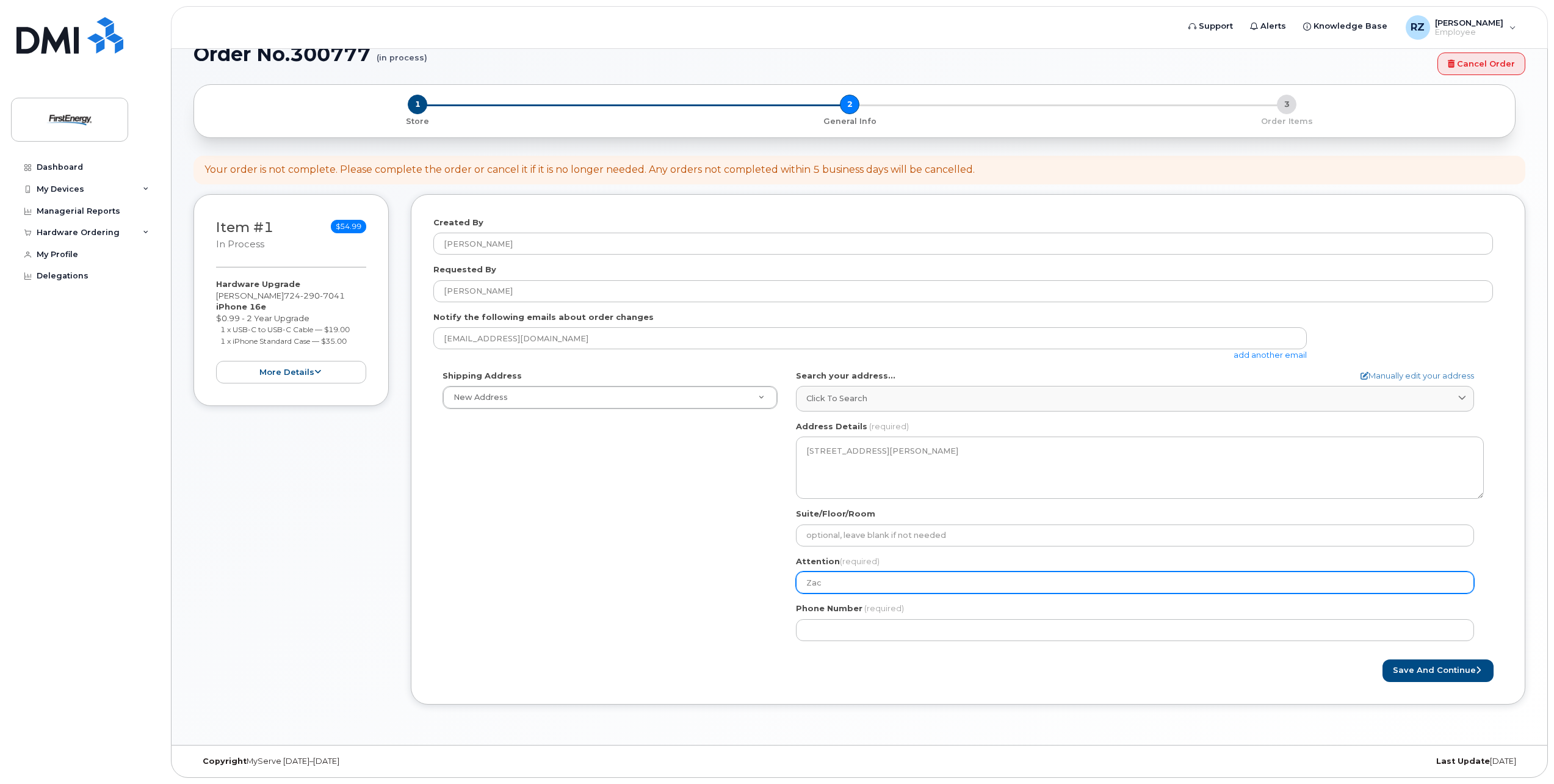
select select
type input "Zach"
select select
type input "Zacha"
select select
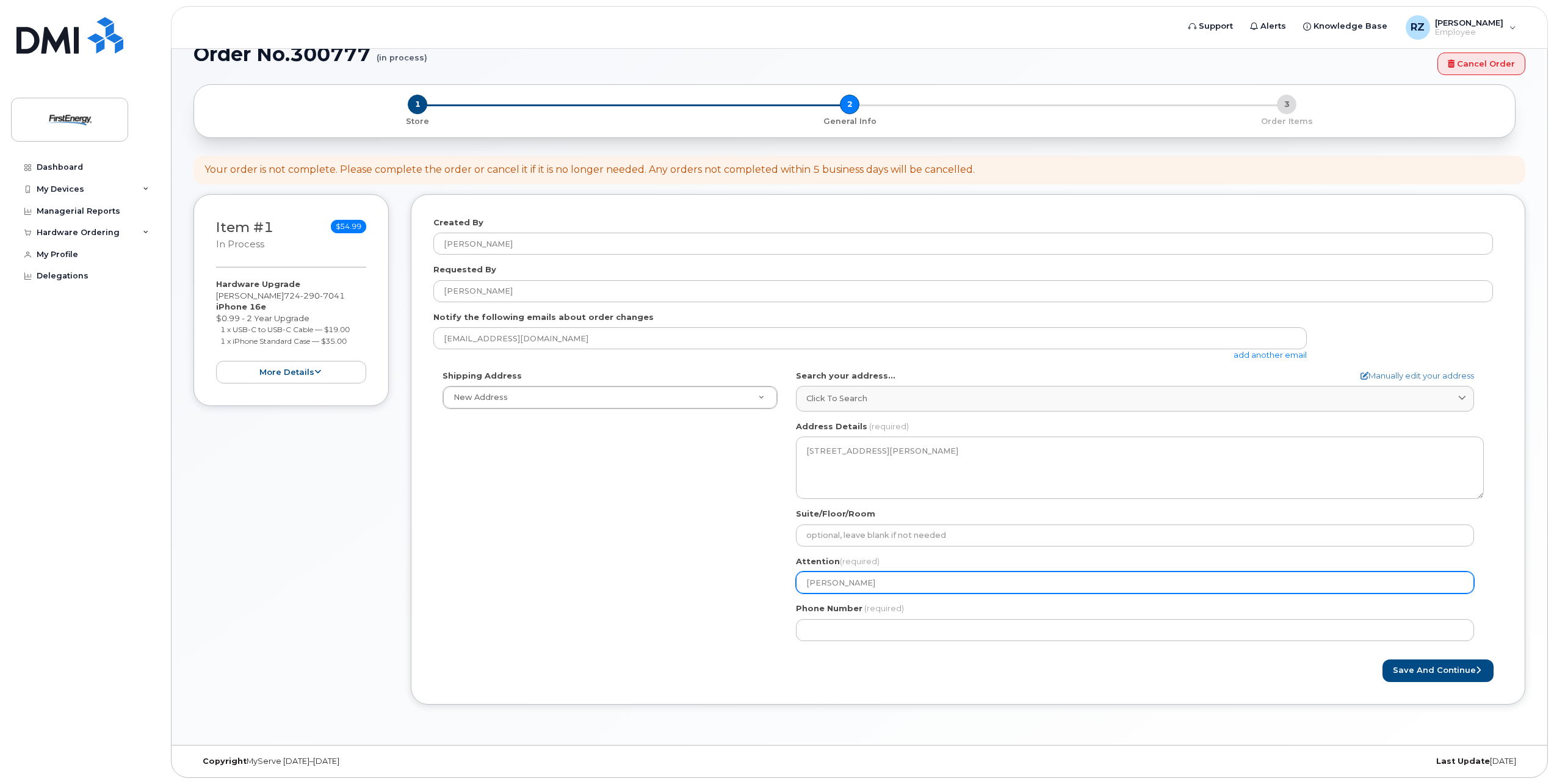
type input "Zachar"
select select
type input "Zachary"
select select
type input "Zachary R"
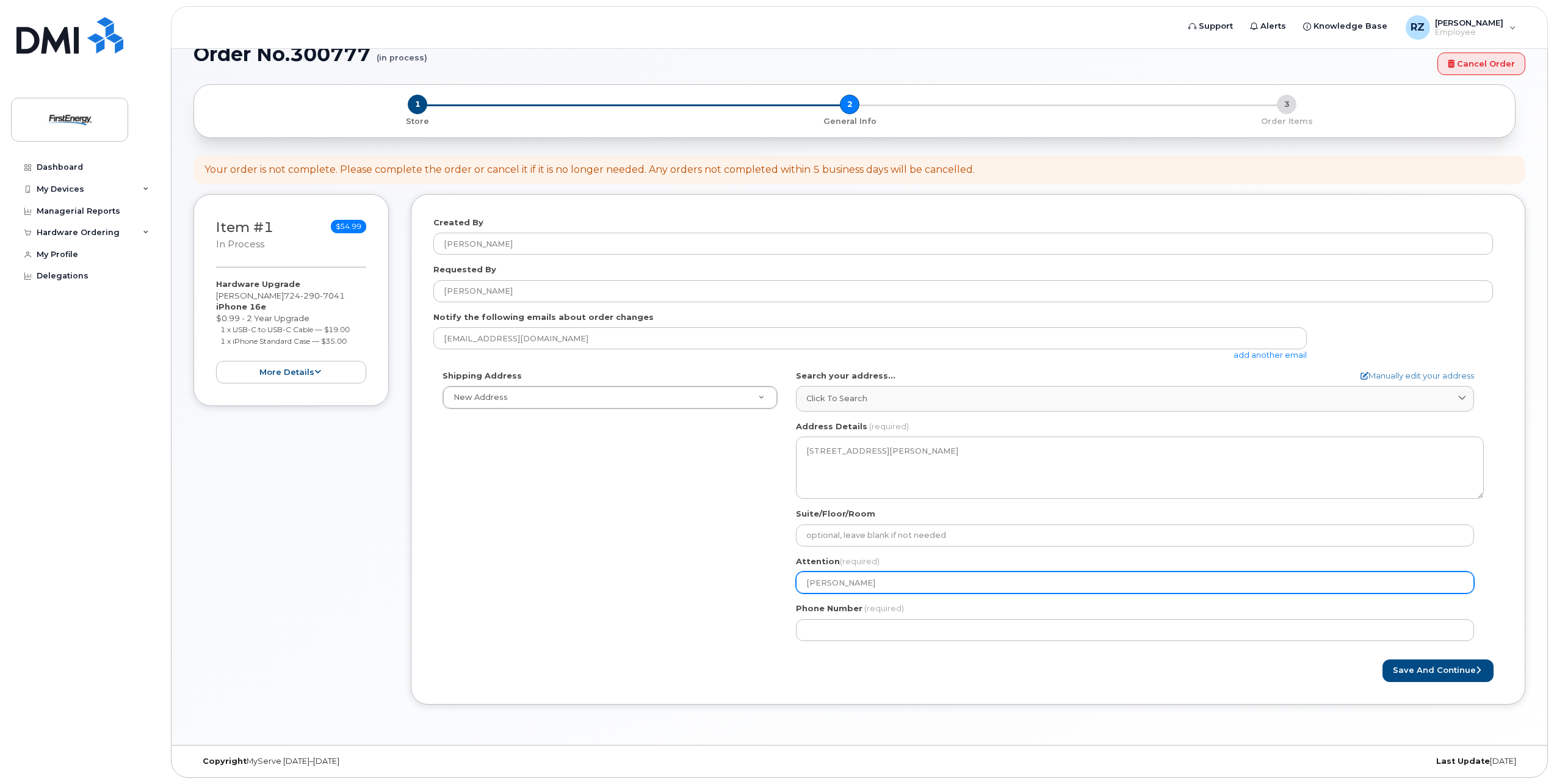
select select
type input "Zachary Re"
select select
type input "Zachary Ree"
select select
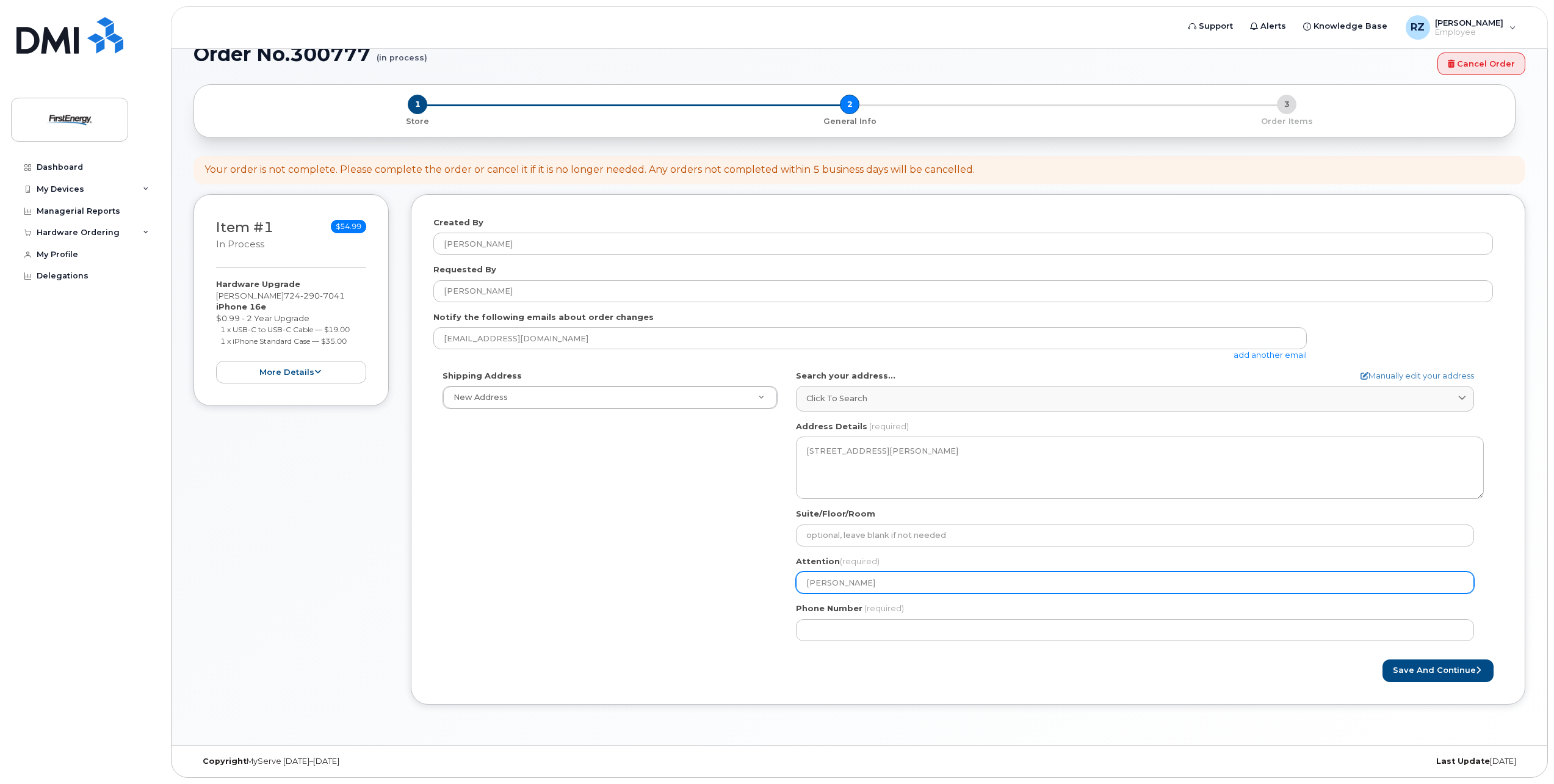
type input "Zachary Reed"
select select
type input "Zachary Reedy"
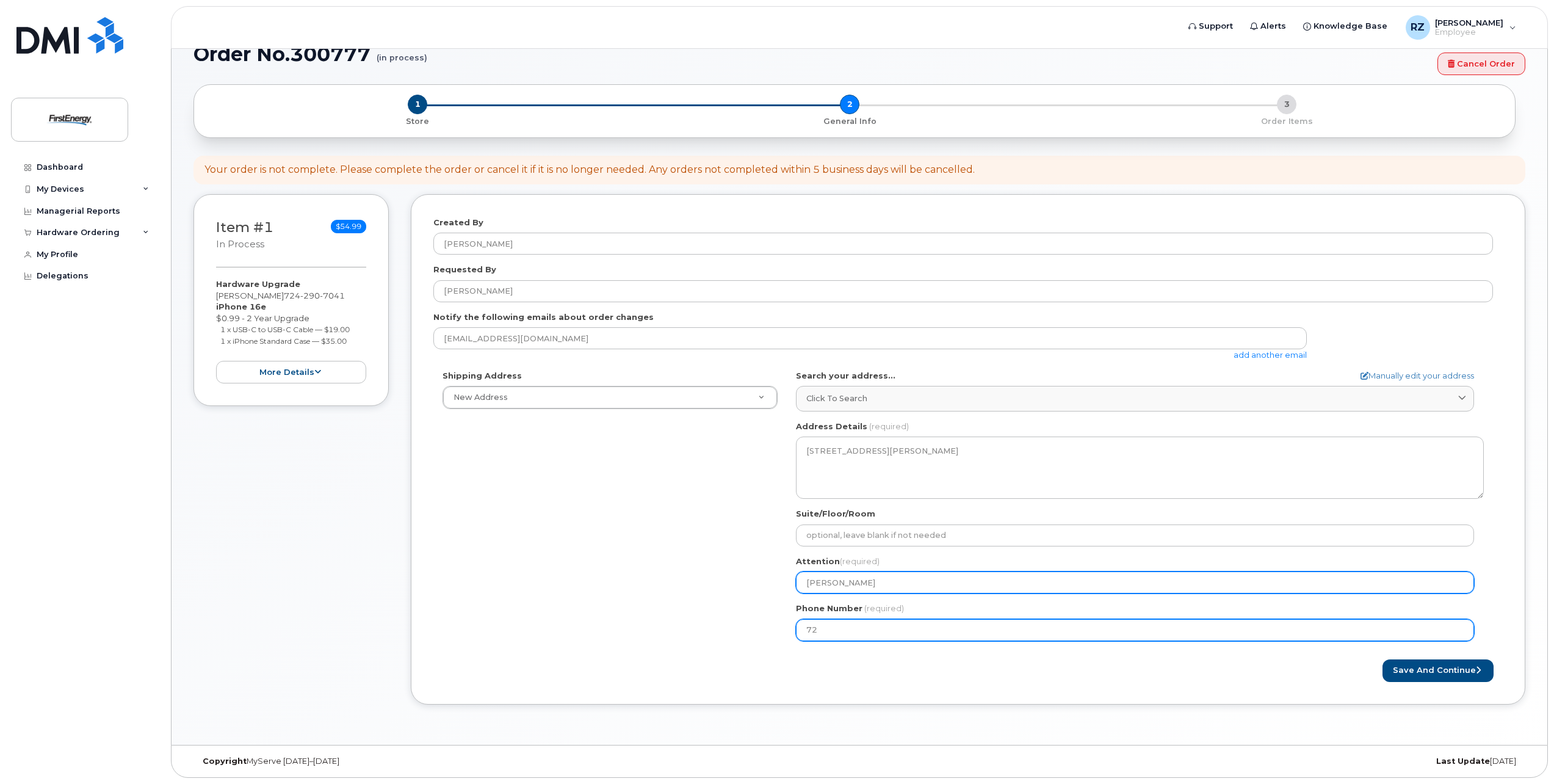
type input "724"
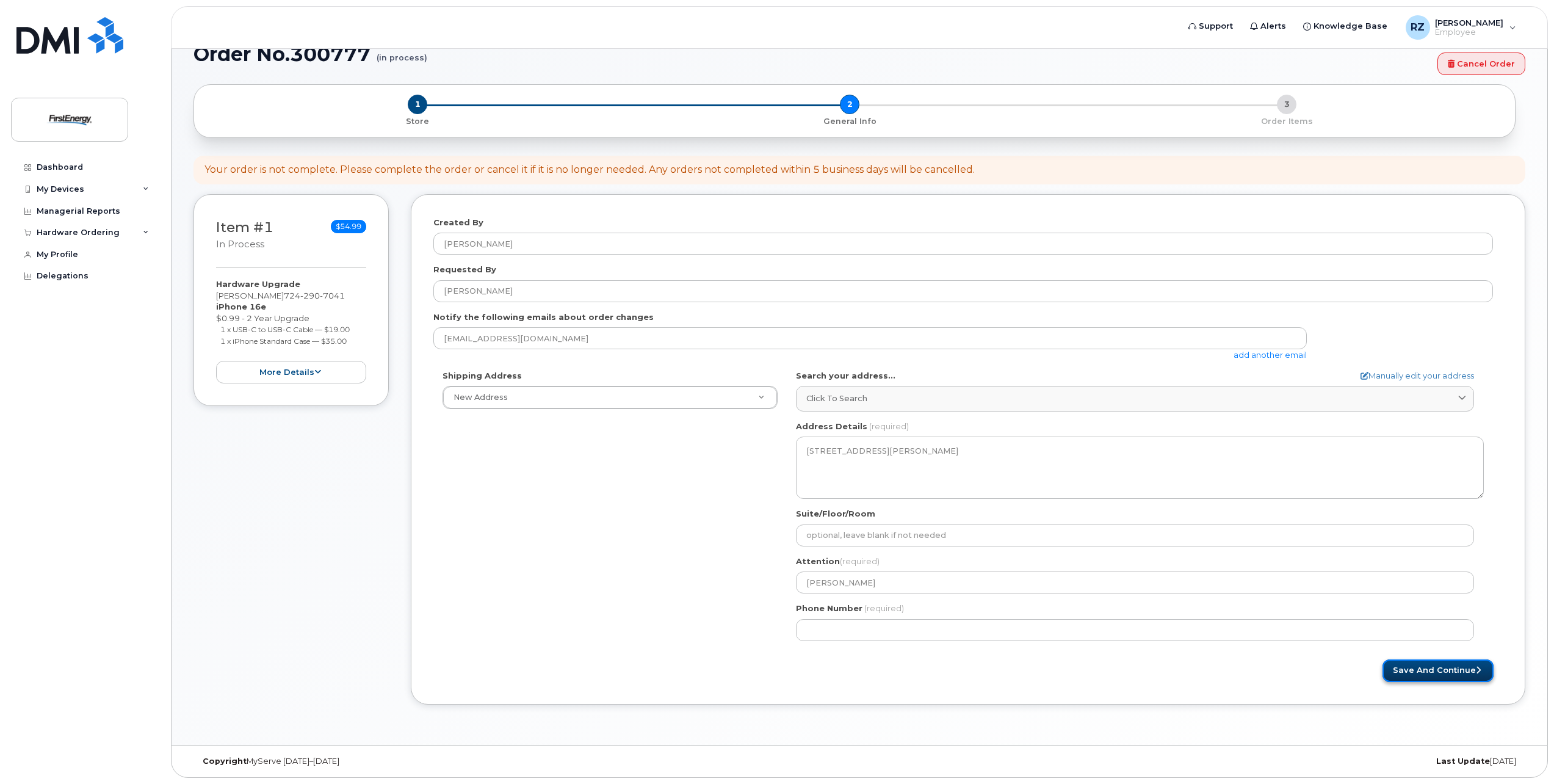
click at [1464, 671] on button "Save and Continue" at bounding box center [1437, 670] width 111 height 23
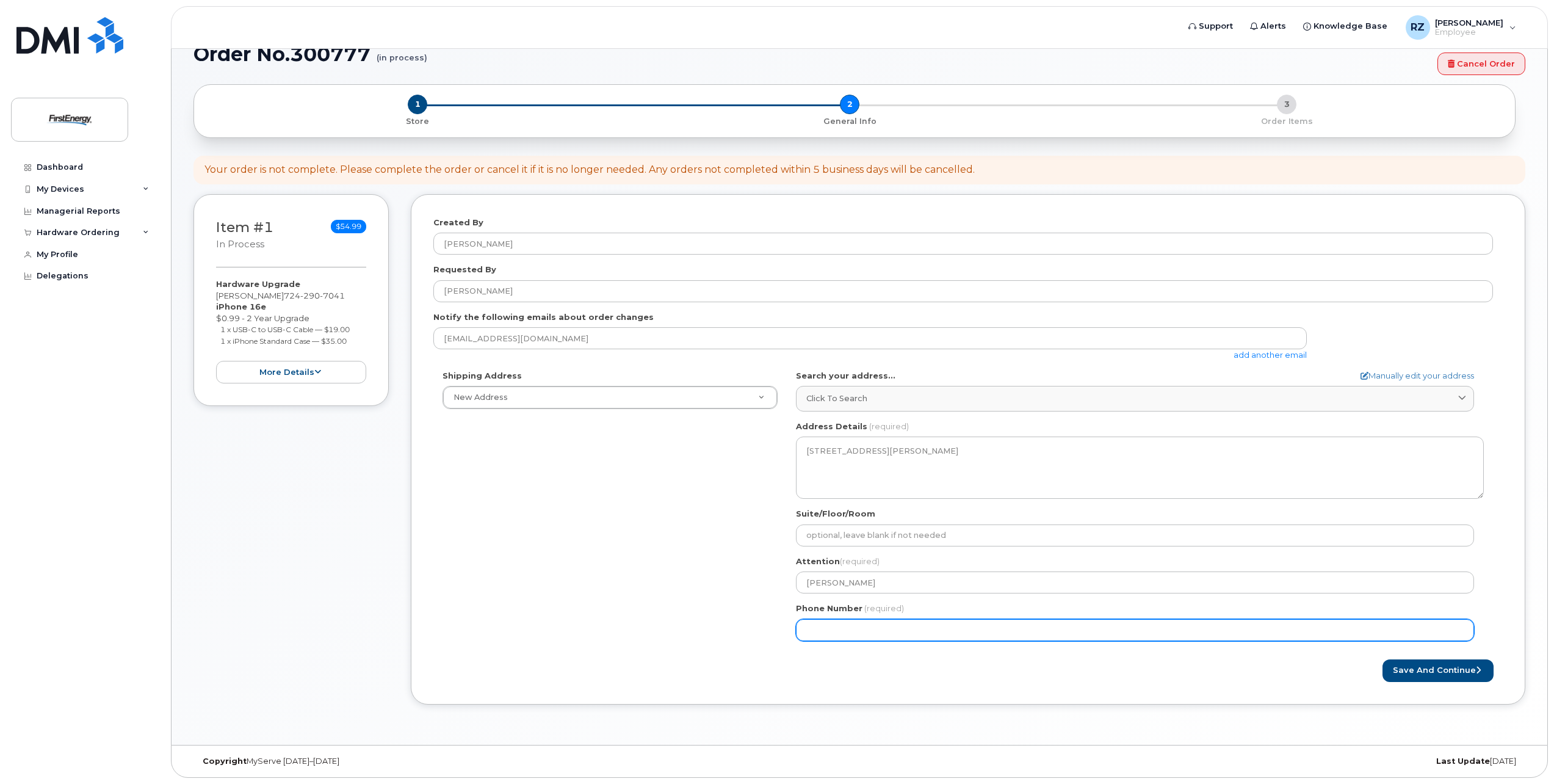
click at [1219, 634] on input "Phone Number" at bounding box center [1135, 630] width 679 height 22
drag, startPoint x: 933, startPoint y: 631, endPoint x: 633, endPoint y: 624, distance: 300.1
click at [633, 624] on div "Shipping Address New Address New Address PA Kittanning Search your address... M…" at bounding box center [963, 509] width 1060 height 280
type input "724290704"
select select
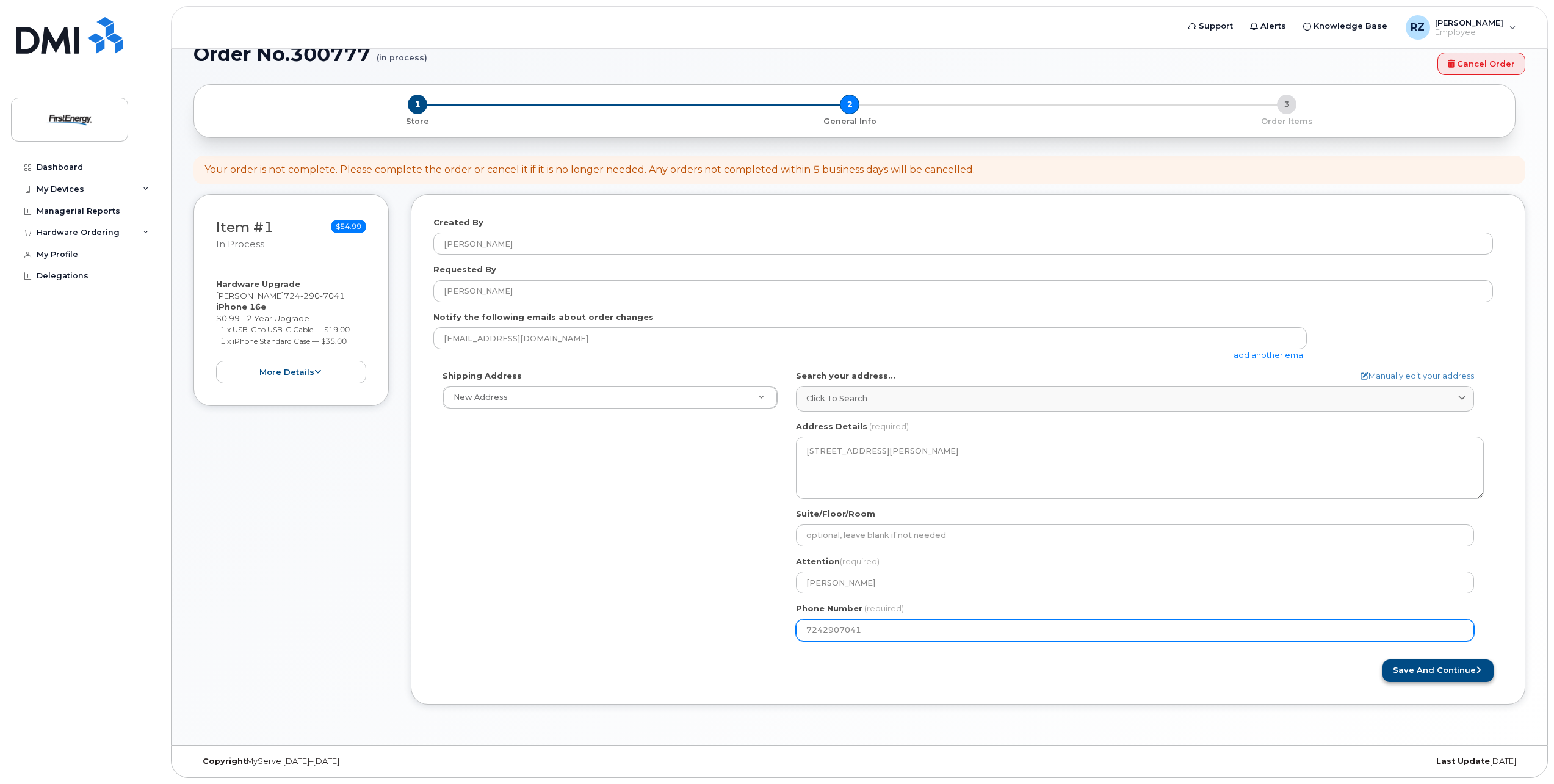
type input "7242907041"
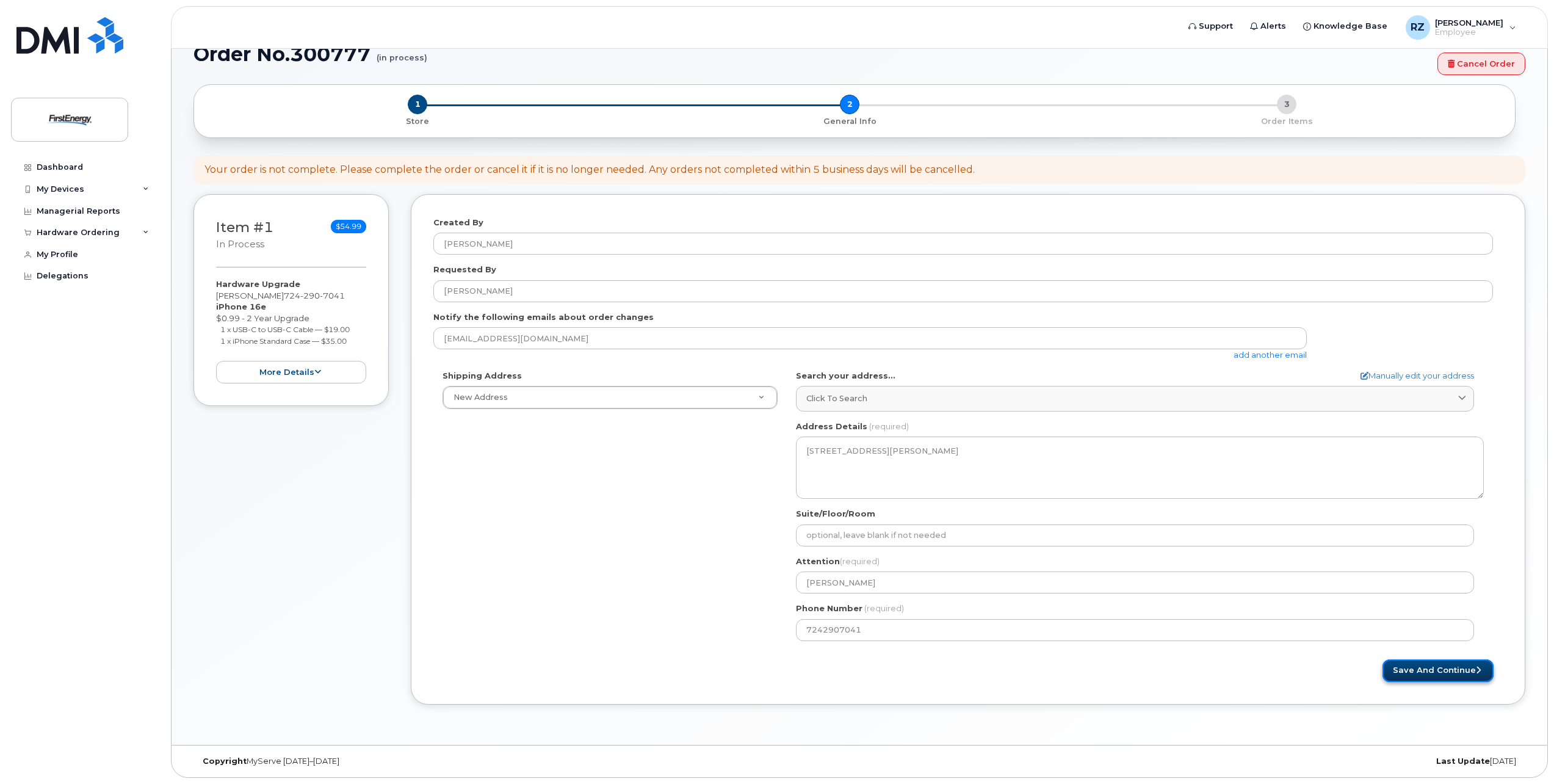
click at [1468, 669] on button "Save and Continue" at bounding box center [1437, 670] width 111 height 23
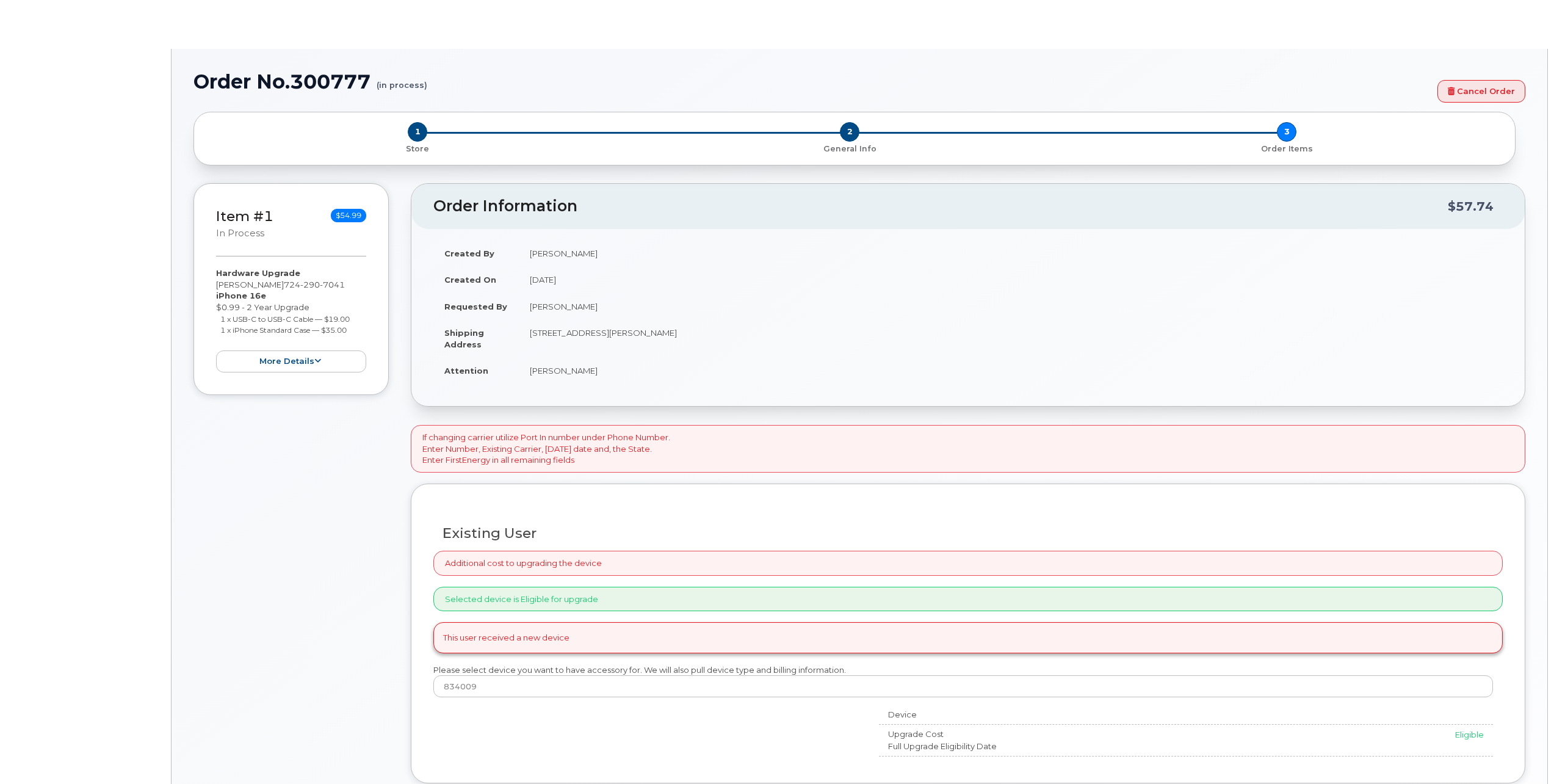
select select "2083401"
type input "2069405"
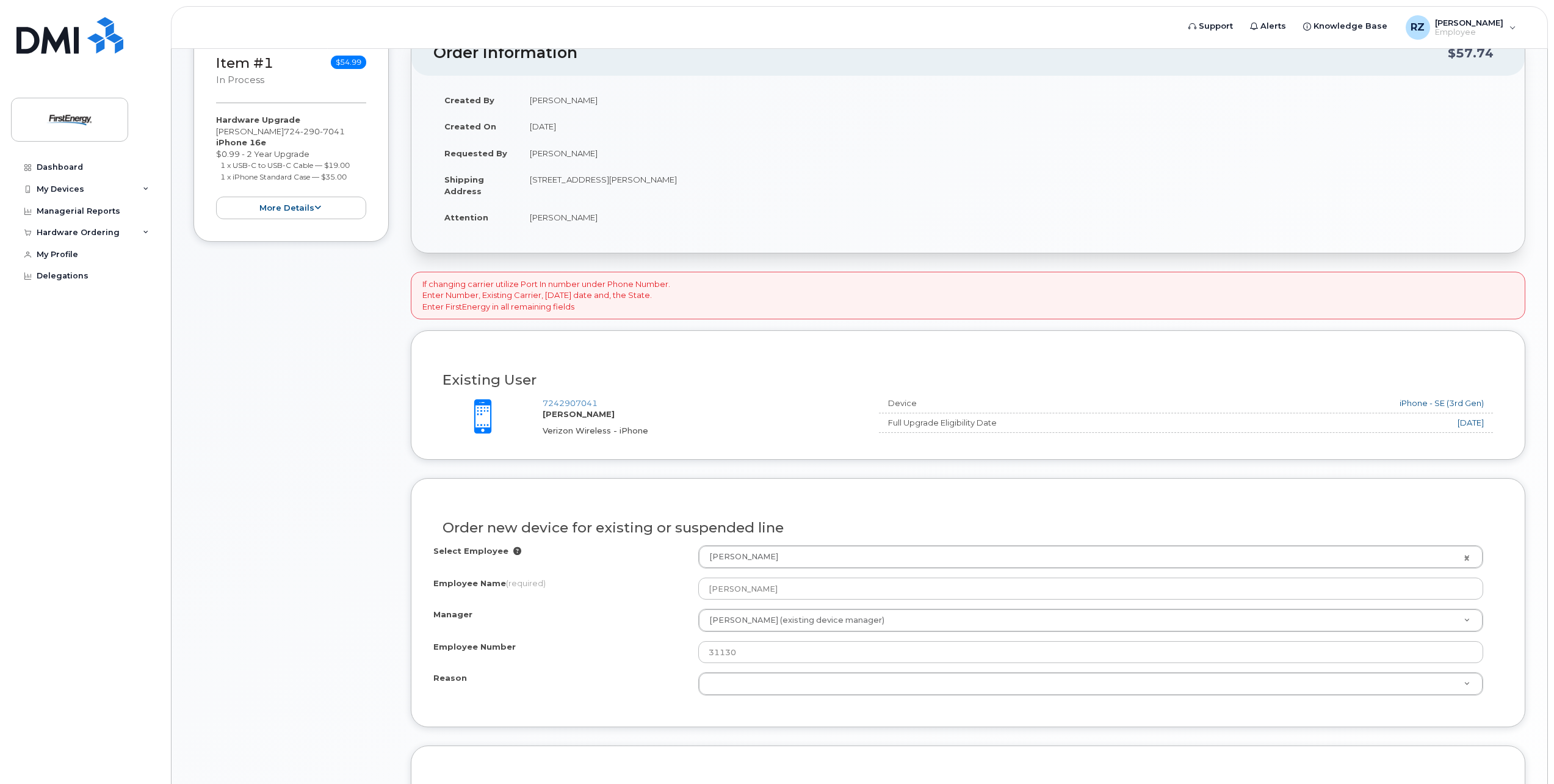
scroll to position [244, 0]
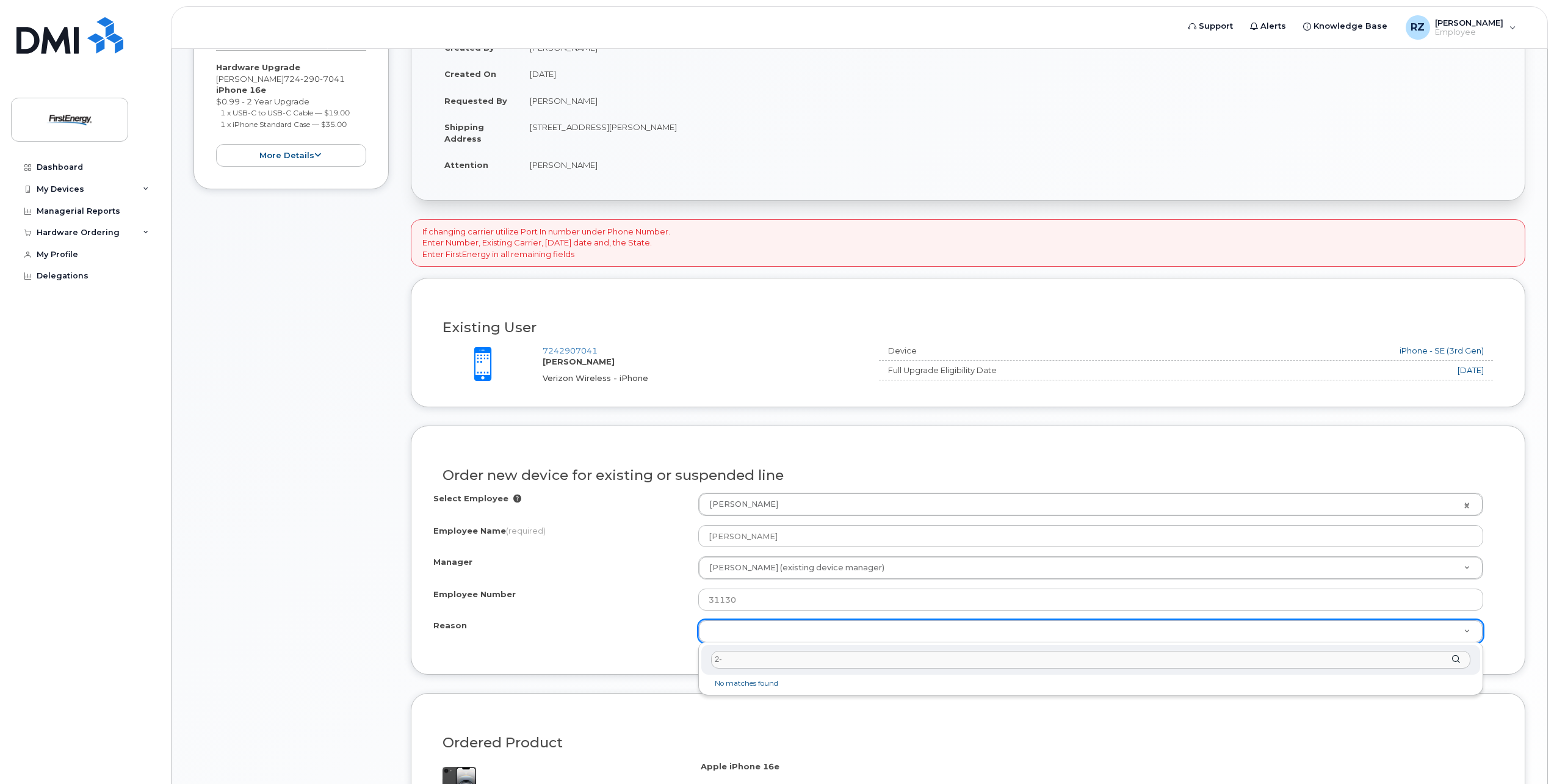
type input "2"
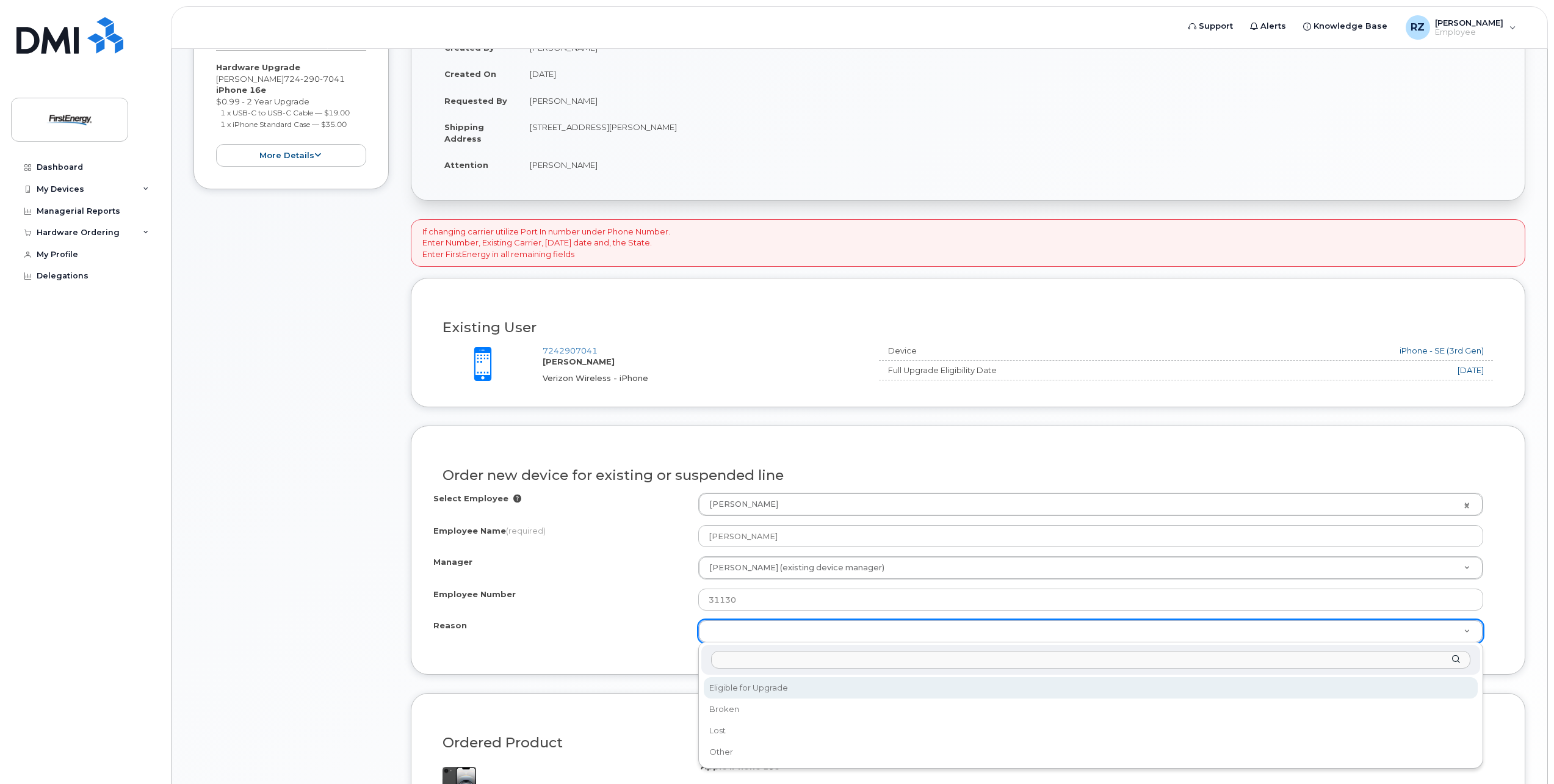
select select "eligible_for_upgrade"
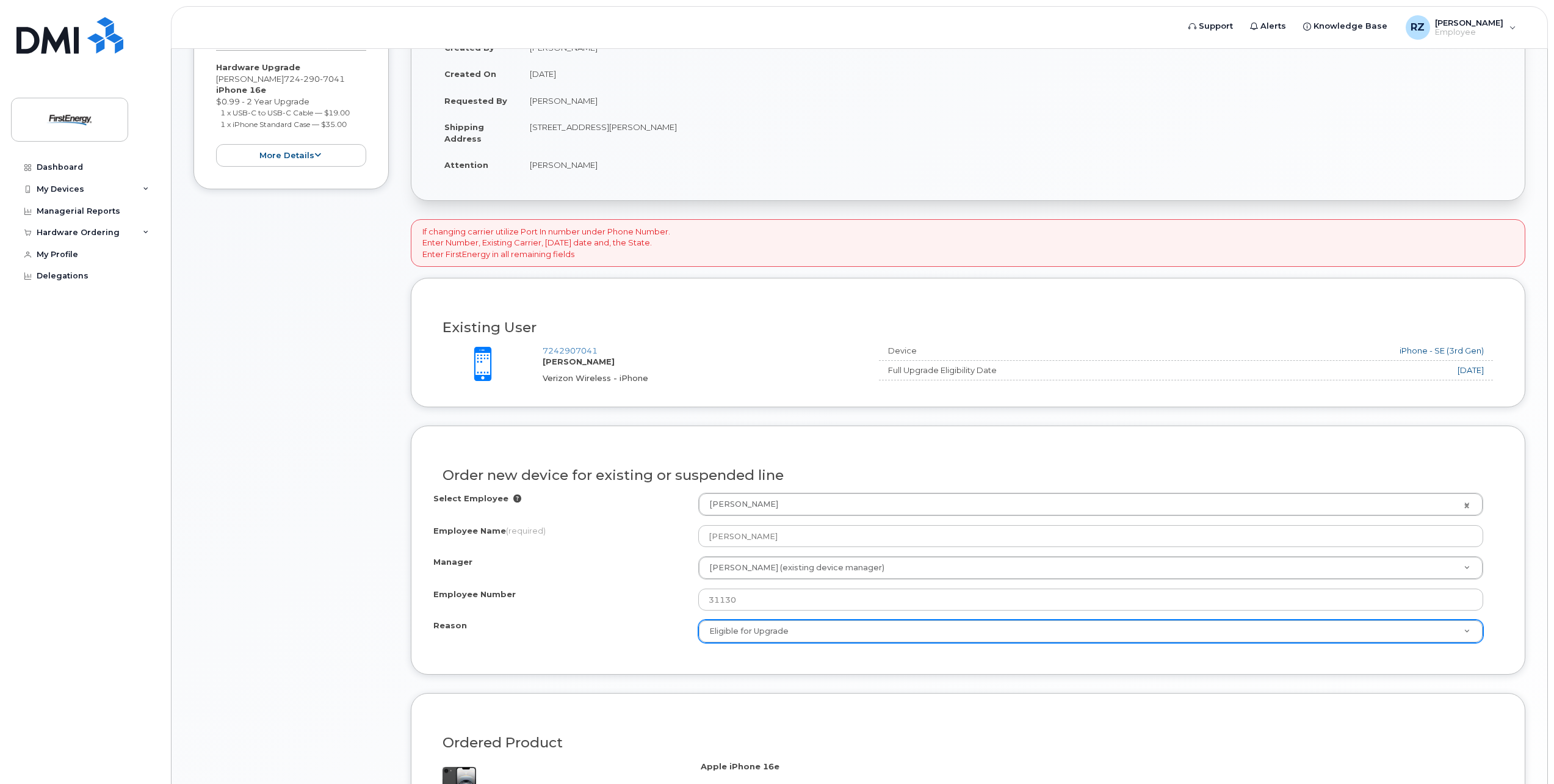
click at [1064, 683] on form "If changing carrier utilize Port In number under Phone Number. Enter Number, Ex…" at bounding box center [969, 610] width 1115 height 781
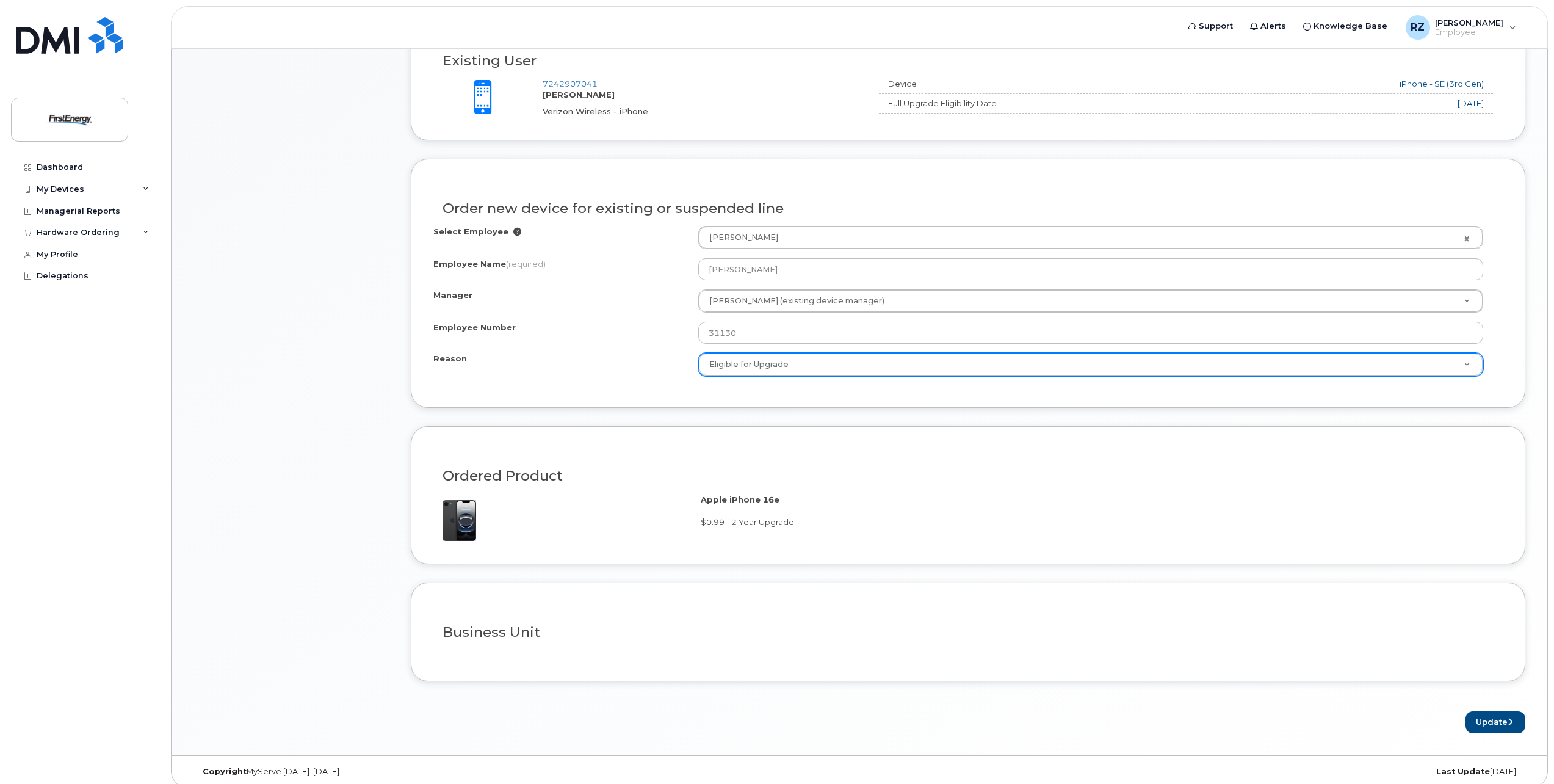
scroll to position [521, 0]
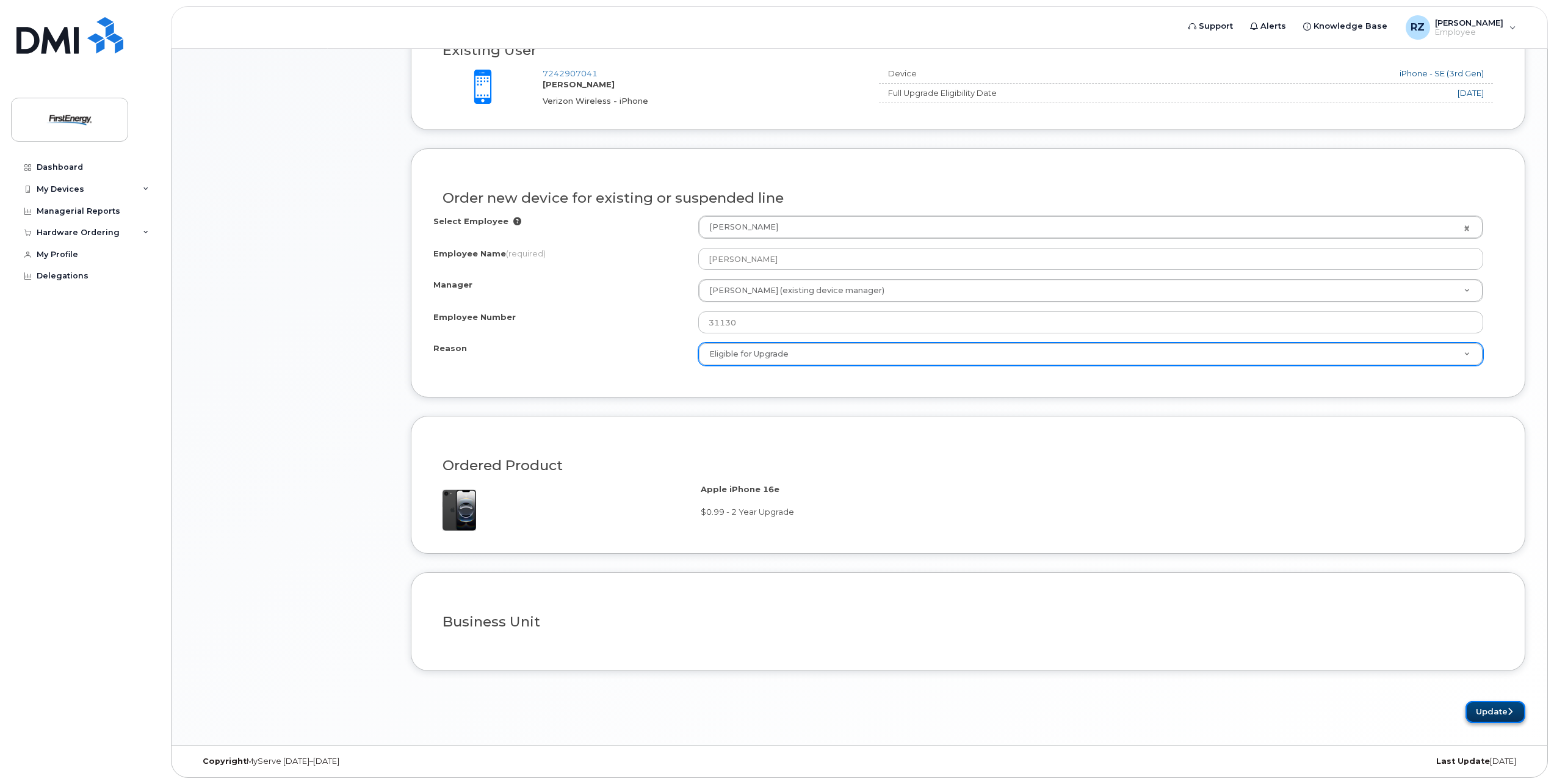
click at [1498, 709] on button "Update" at bounding box center [1495, 712] width 60 height 23
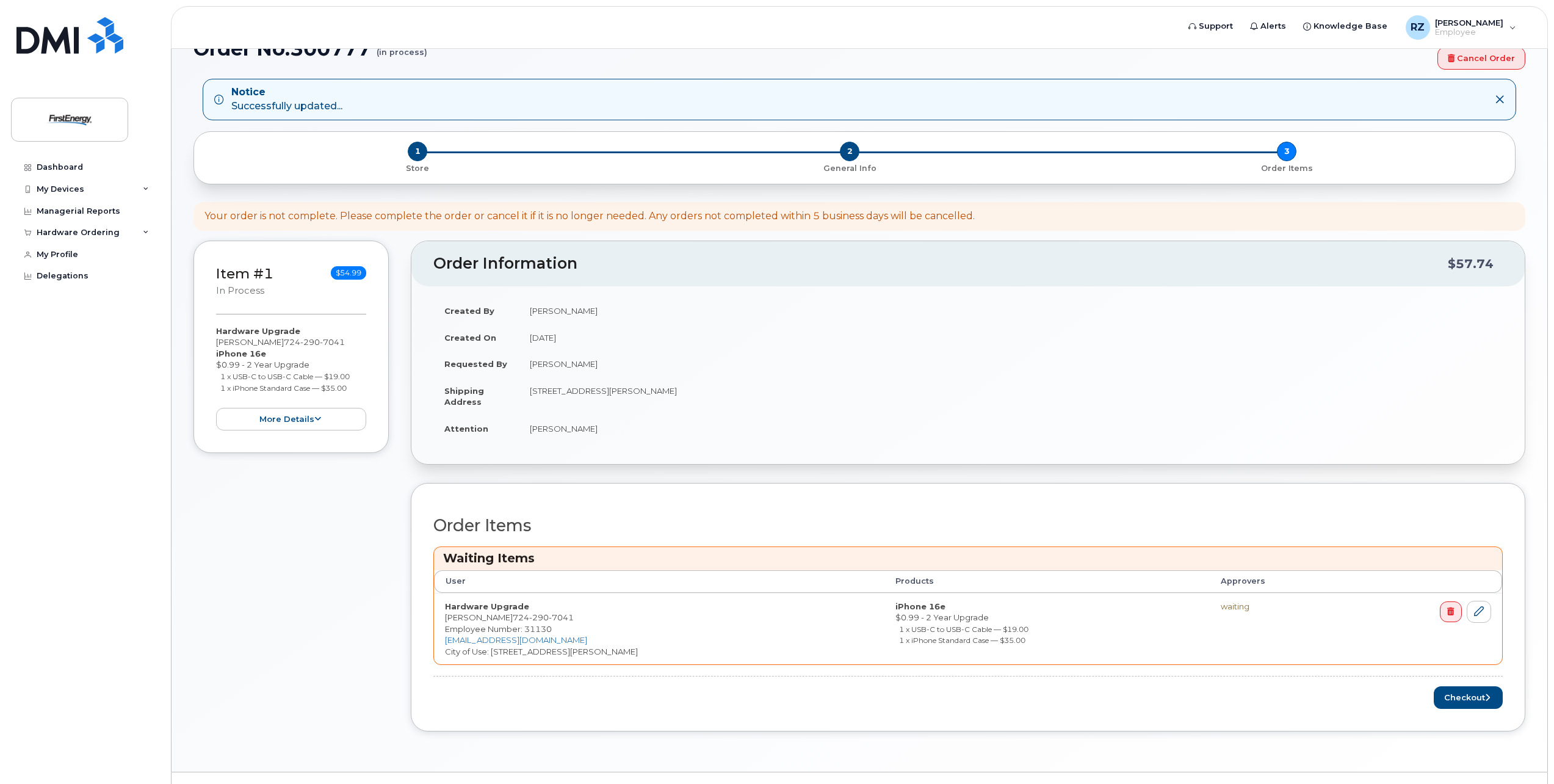
scroll to position [60, 0]
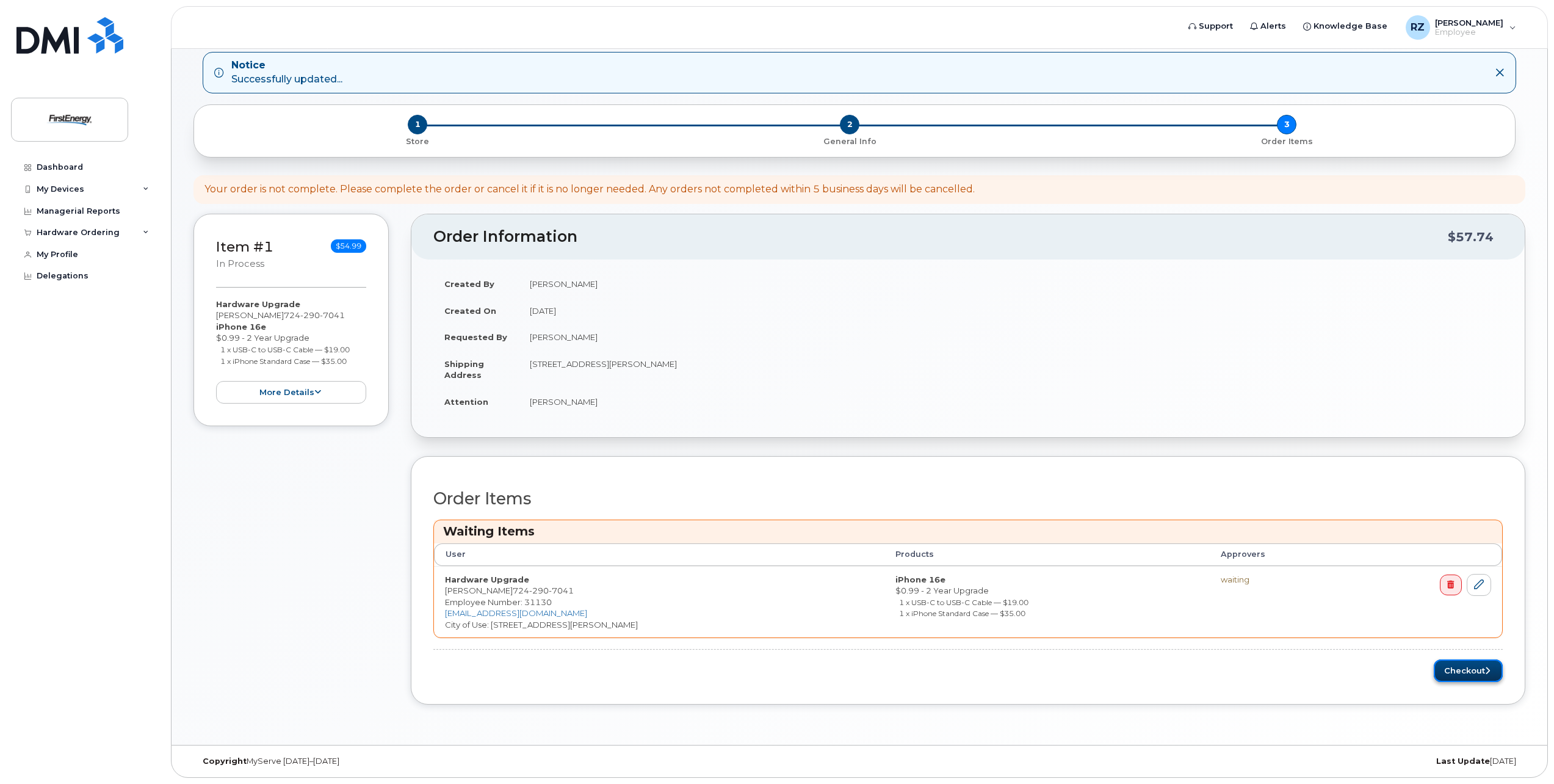
click at [1450, 678] on button "Checkout" at bounding box center [1468, 670] width 69 height 23
